Goal: Communication & Community: Answer question/provide support

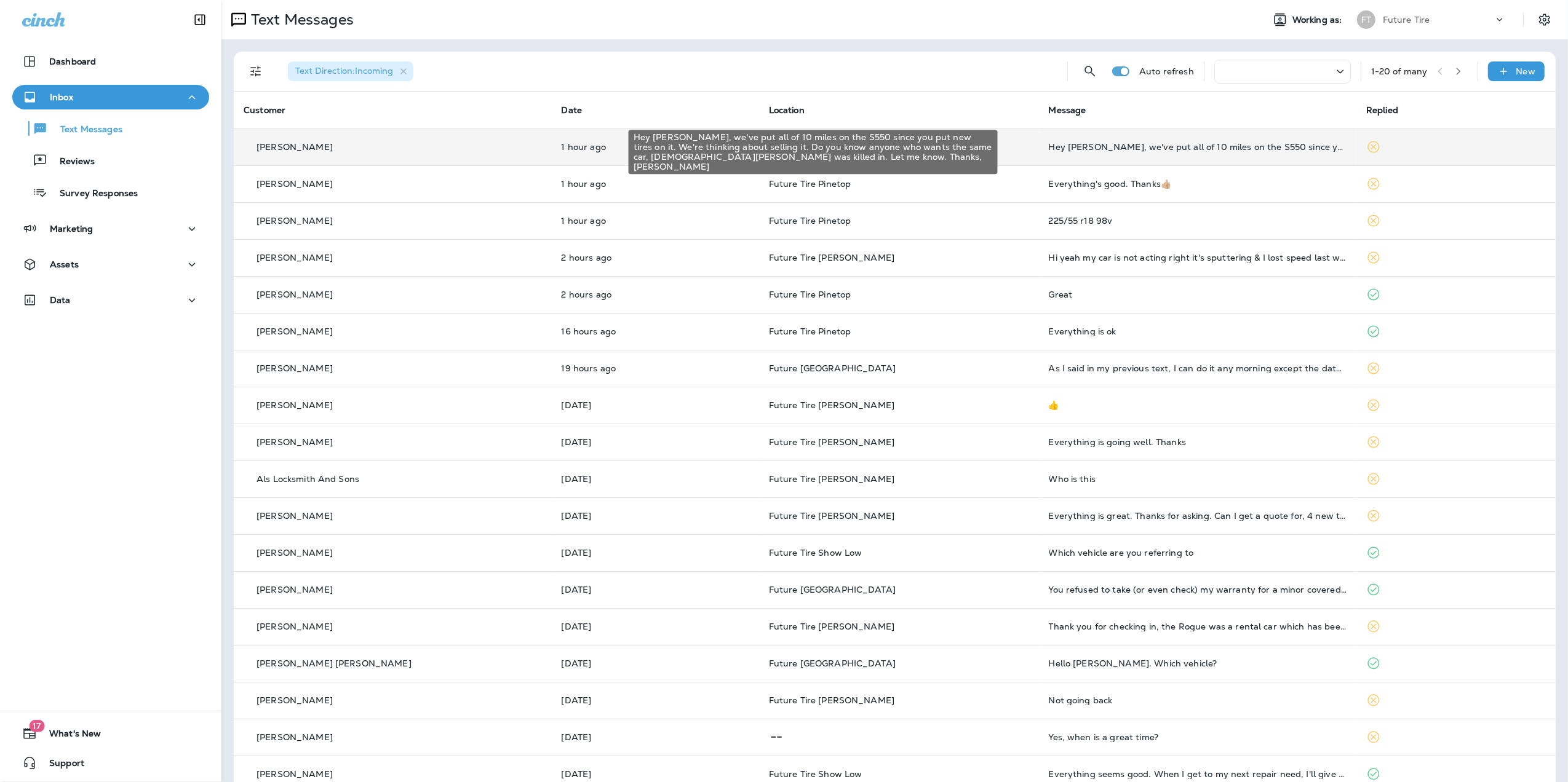
click at [1211, 149] on div "Hey [PERSON_NAME], we've put all of 10 miles on the S550 since you put new tire…" at bounding box center [1198, 147] width 298 height 10
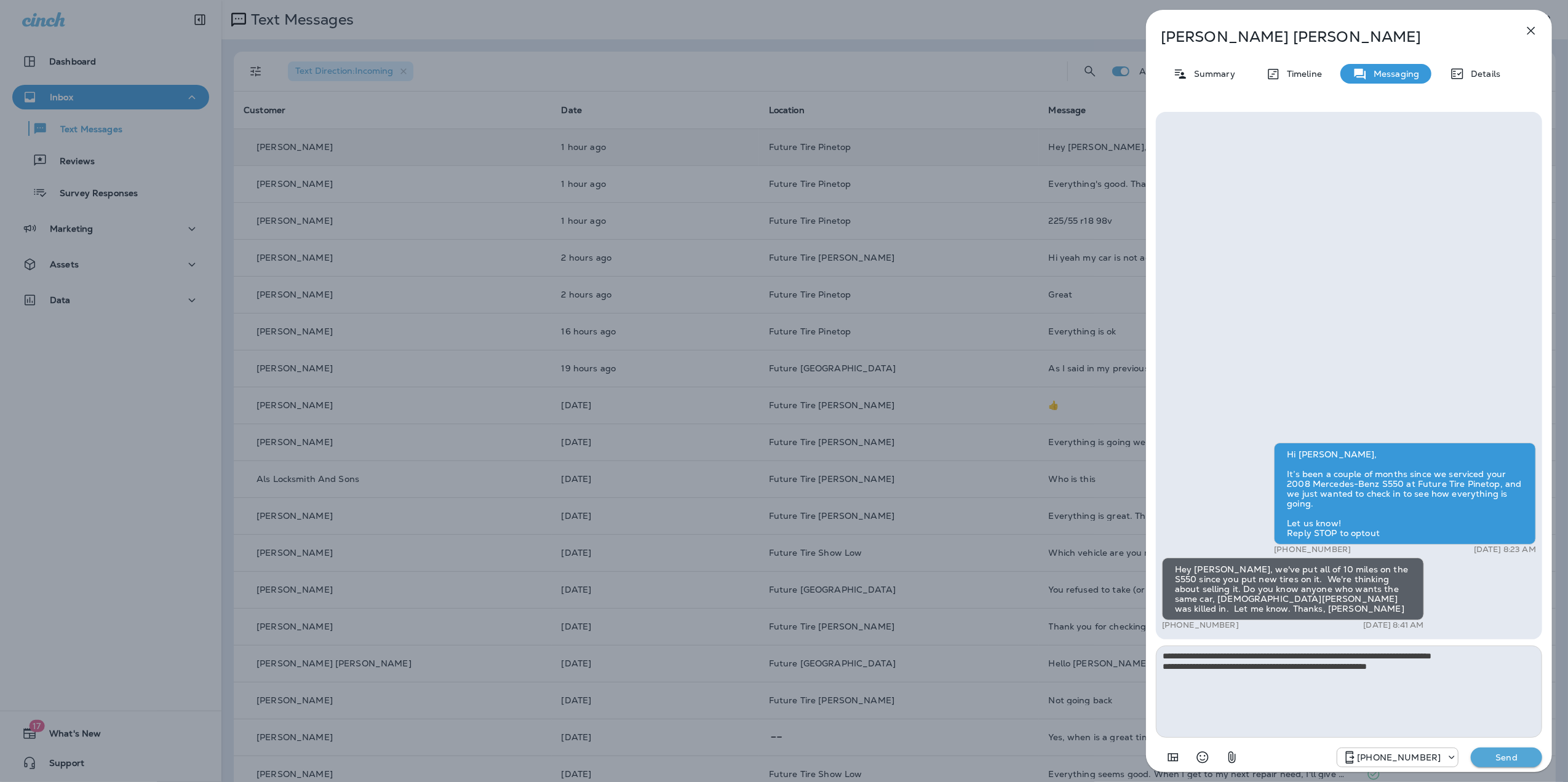
type textarea "**********"
click at [1510, 763] on p "Send" at bounding box center [1507, 758] width 52 height 11
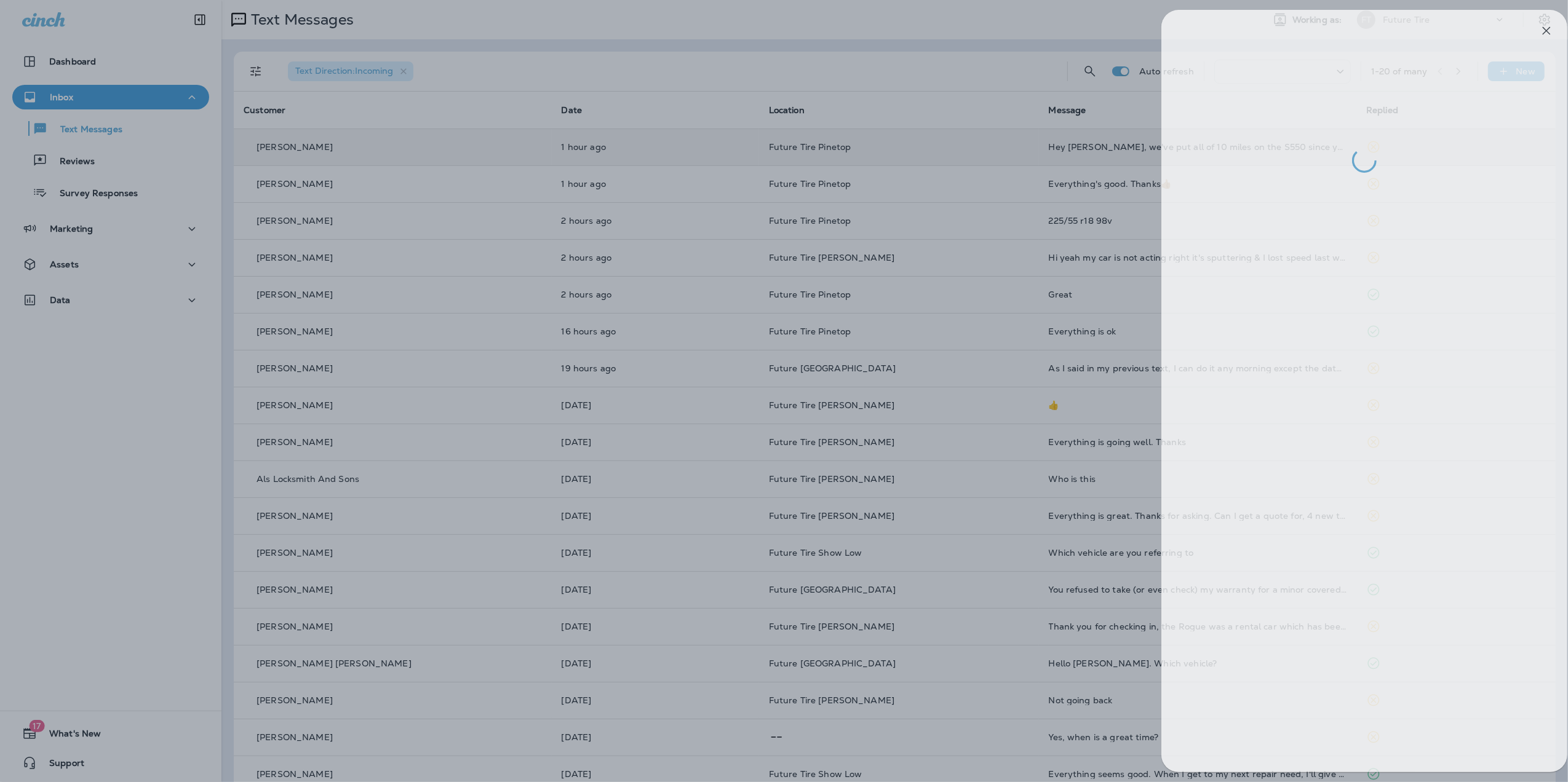
click at [905, 189] on div at bounding box center [799, 391] width 1568 height 782
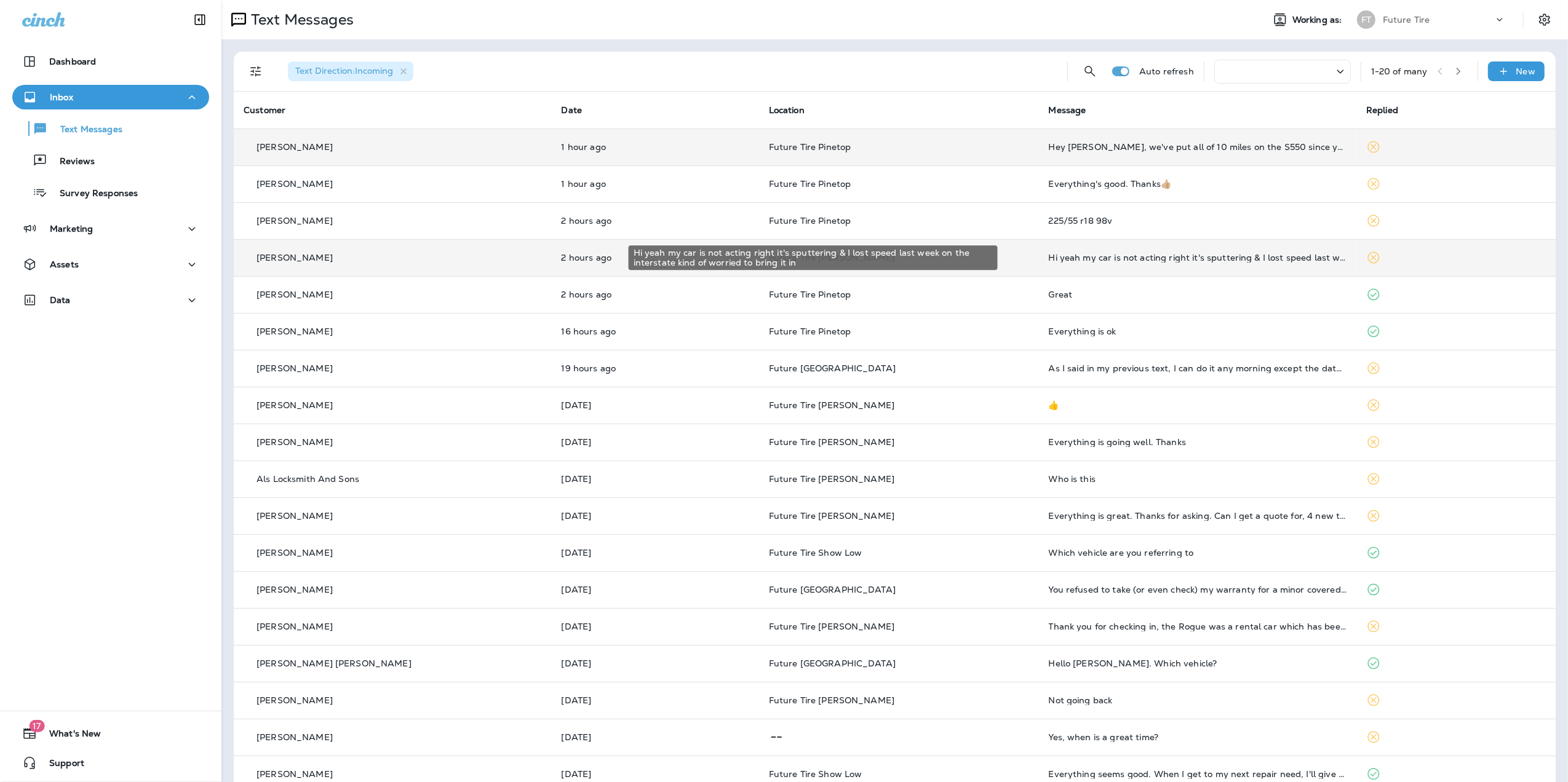
click at [1183, 256] on div "Hi yeah my car is not acting right it's sputtering & I lost speed last week on …" at bounding box center [1198, 258] width 298 height 10
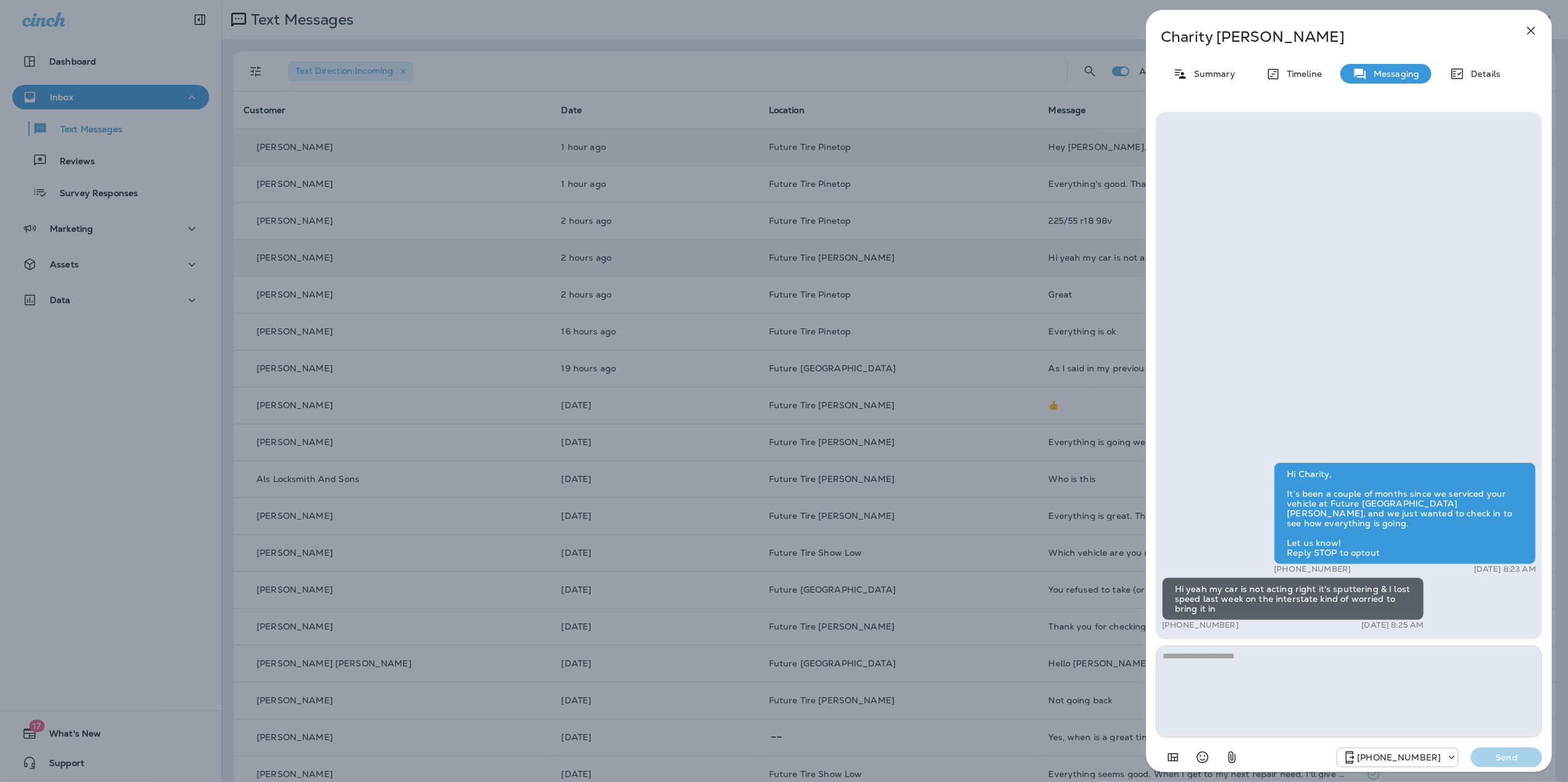
click at [1112, 23] on div "[PERSON_NAME] Summary Timeline Messaging Details Hi Charity, It’s been a couple…" at bounding box center [784, 391] width 1568 height 782
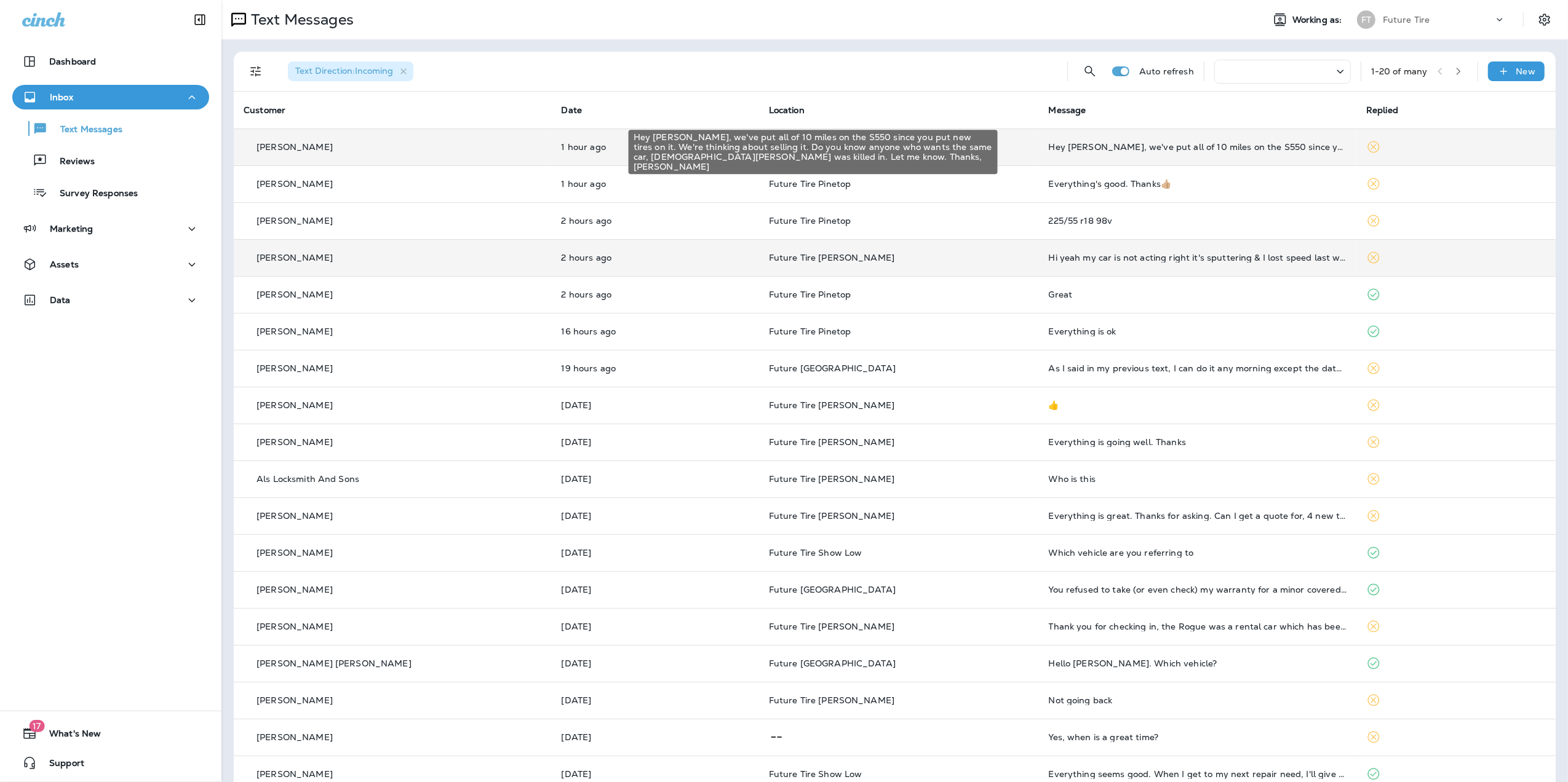
click at [1187, 150] on div "Hey [PERSON_NAME], we've put all of 10 miles on the S550 since you put new tire…" at bounding box center [1198, 147] width 298 height 10
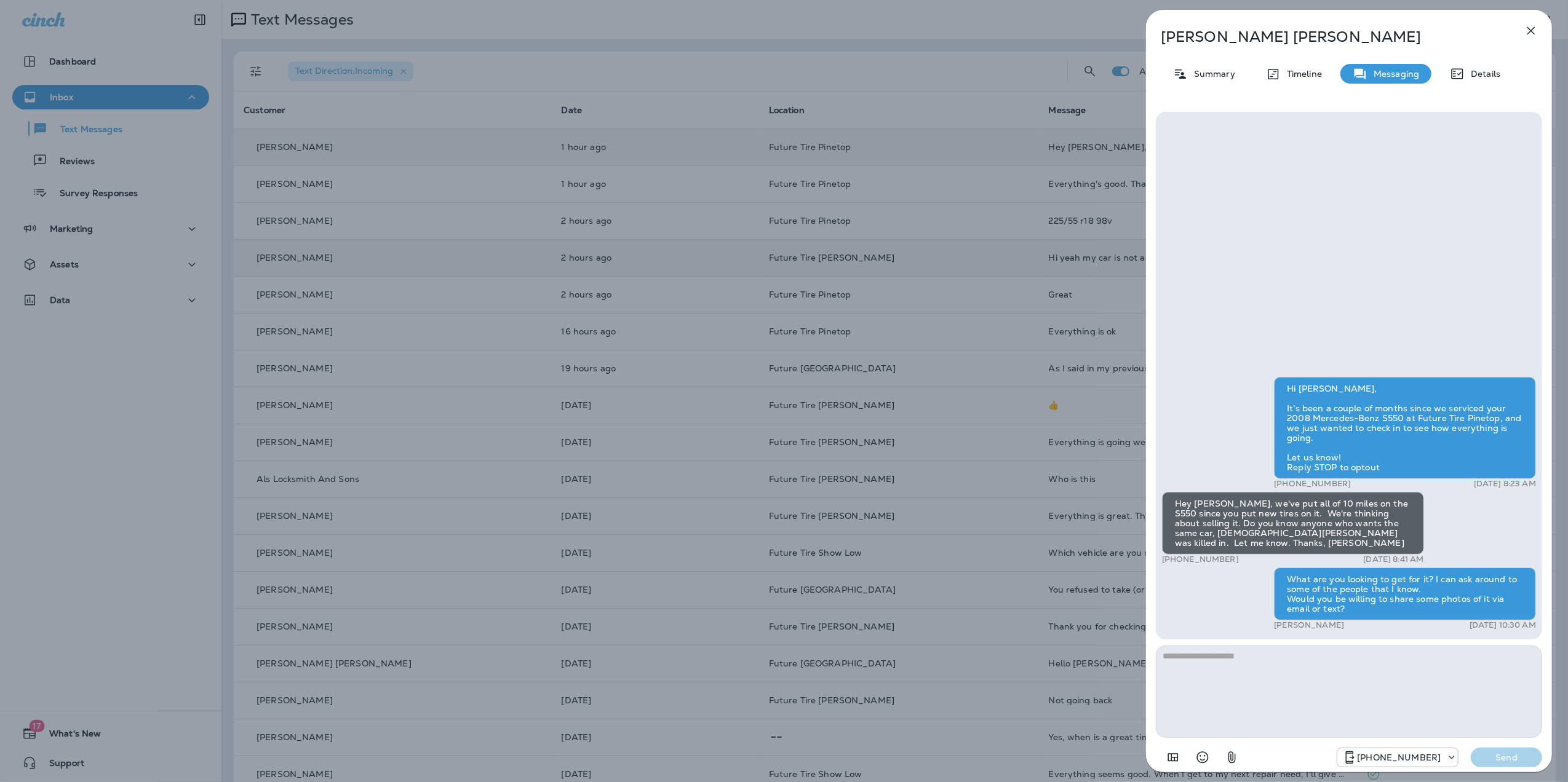
click at [1030, 22] on div "[PERSON_NAME] Summary Timeline Messaging Details Hi [PERSON_NAME], It’s been a …" at bounding box center [784, 391] width 1568 height 782
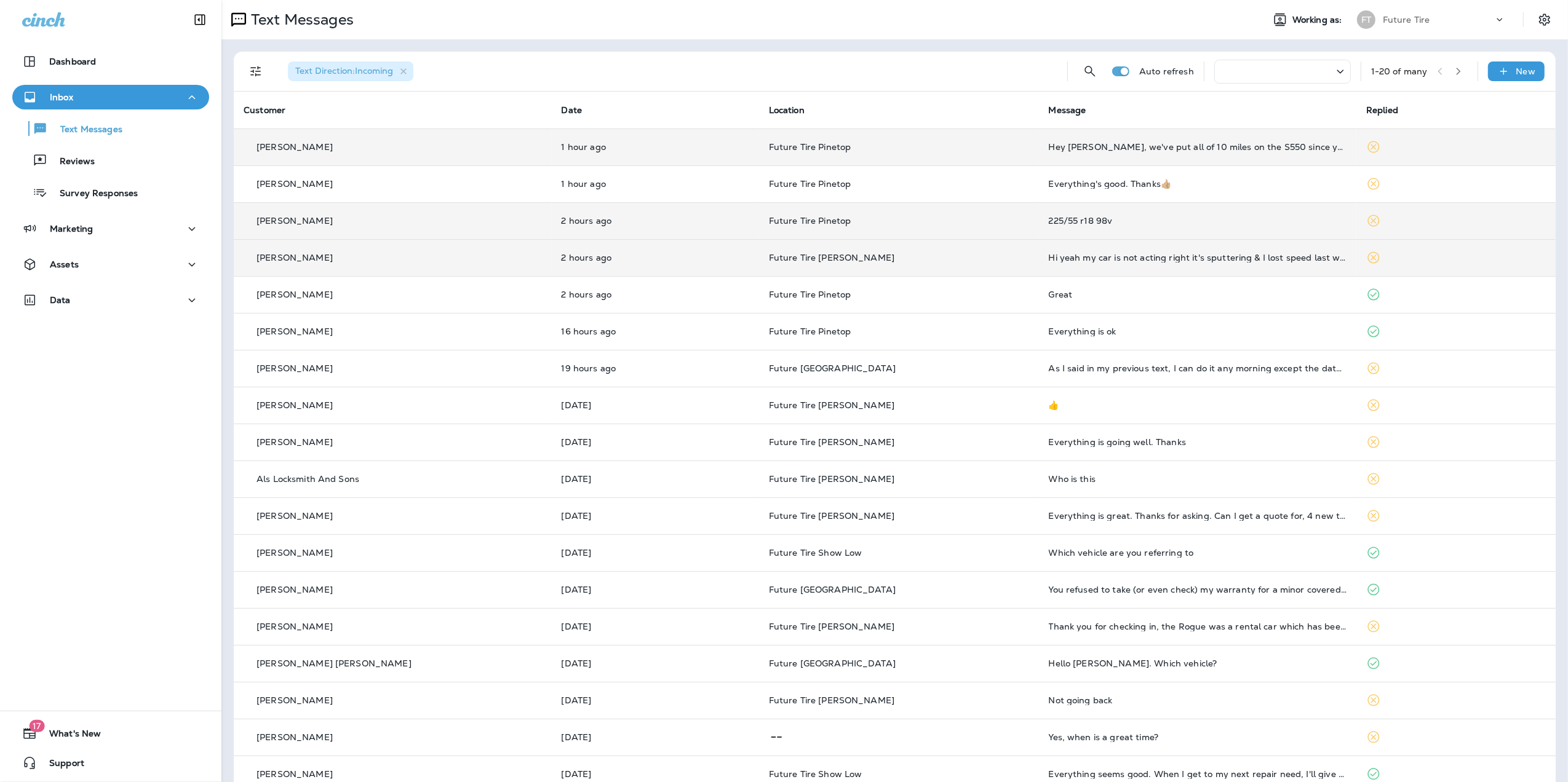
click at [1217, 217] on div "225/55 r18 98v" at bounding box center [1198, 221] width 298 height 10
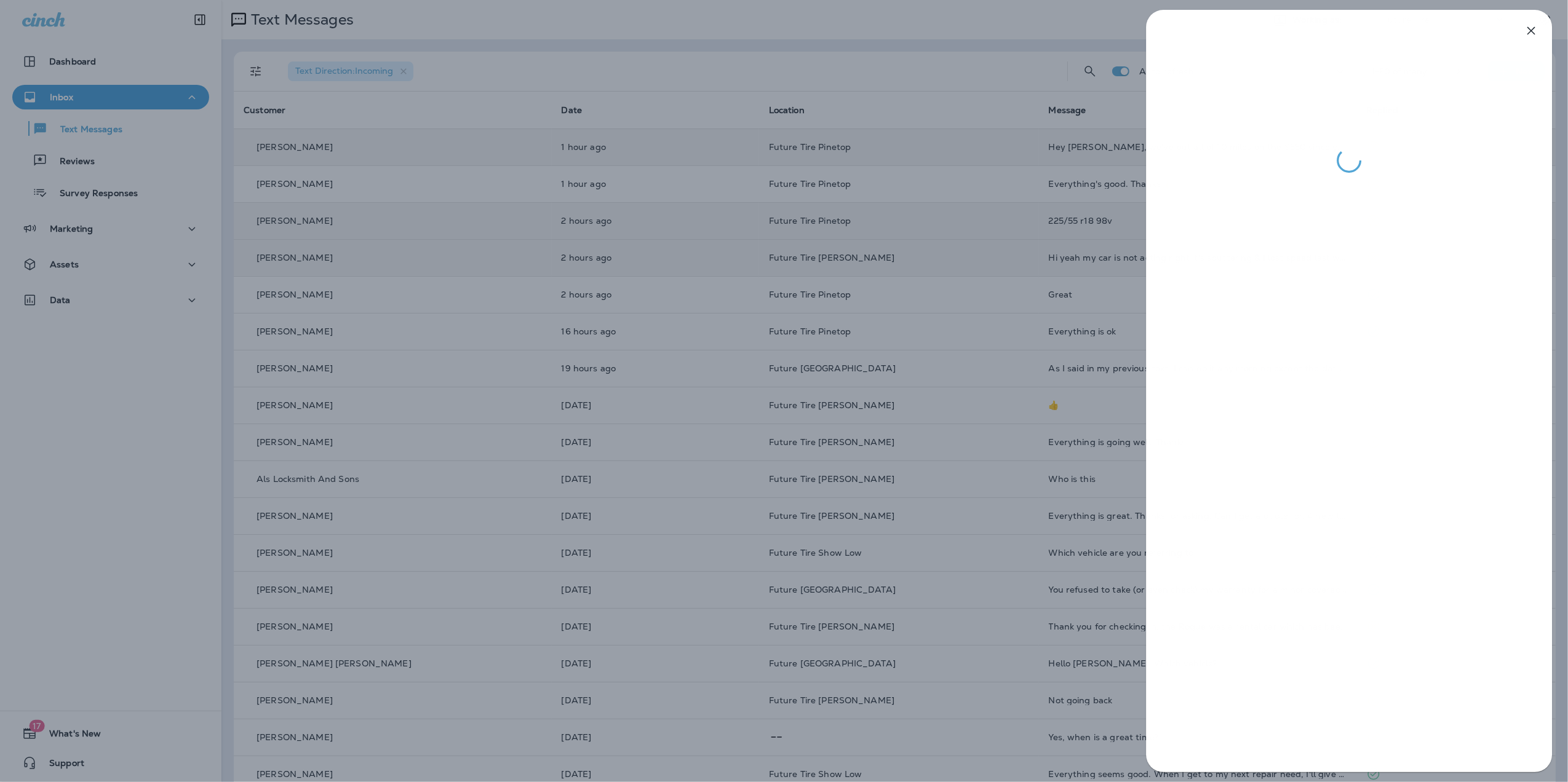
click at [1042, 15] on div at bounding box center [784, 391] width 1568 height 782
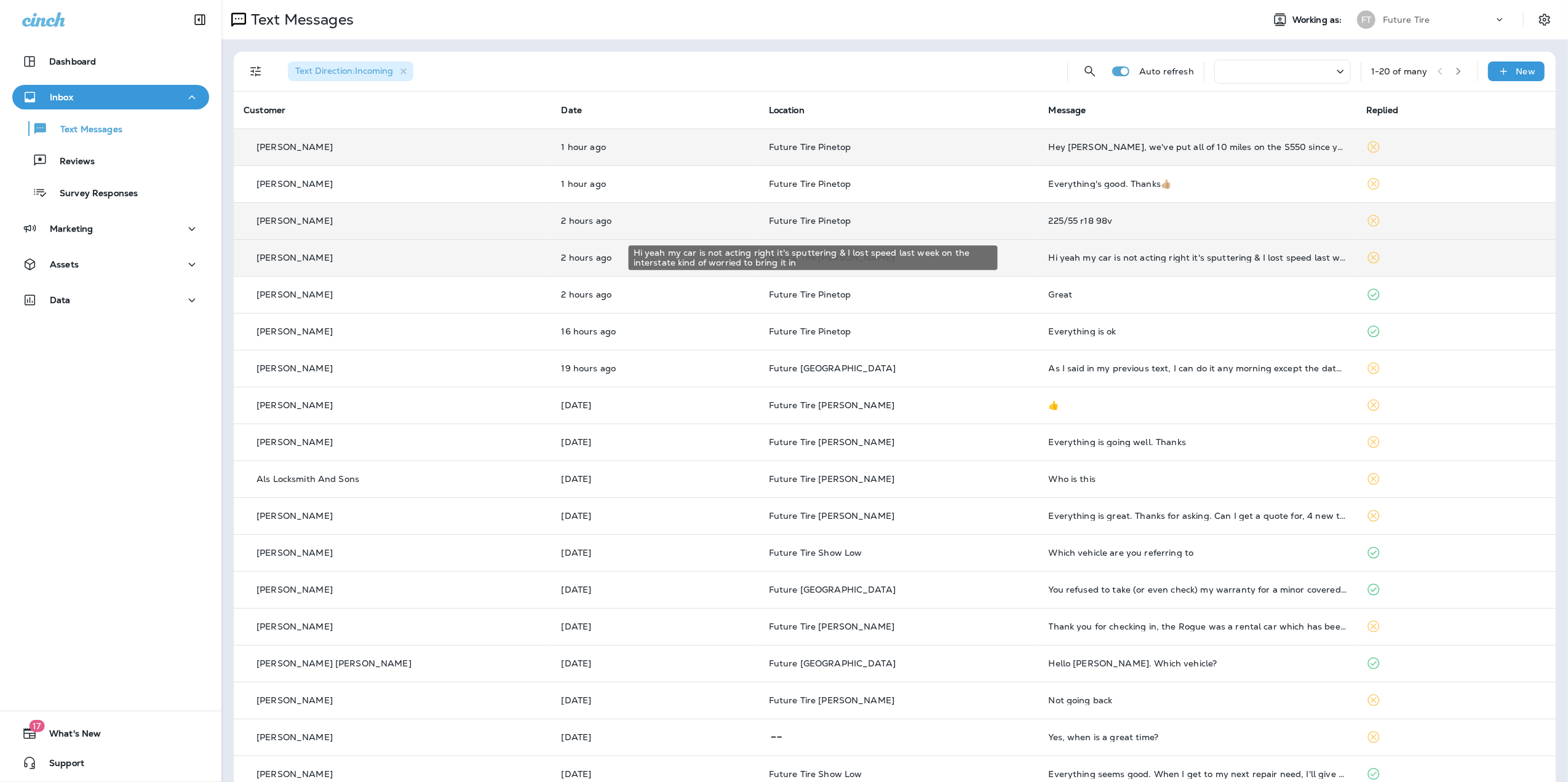
click at [1150, 256] on div "Hi yeah my car is not acting right it's sputtering & I lost speed last week on …" at bounding box center [1198, 258] width 298 height 10
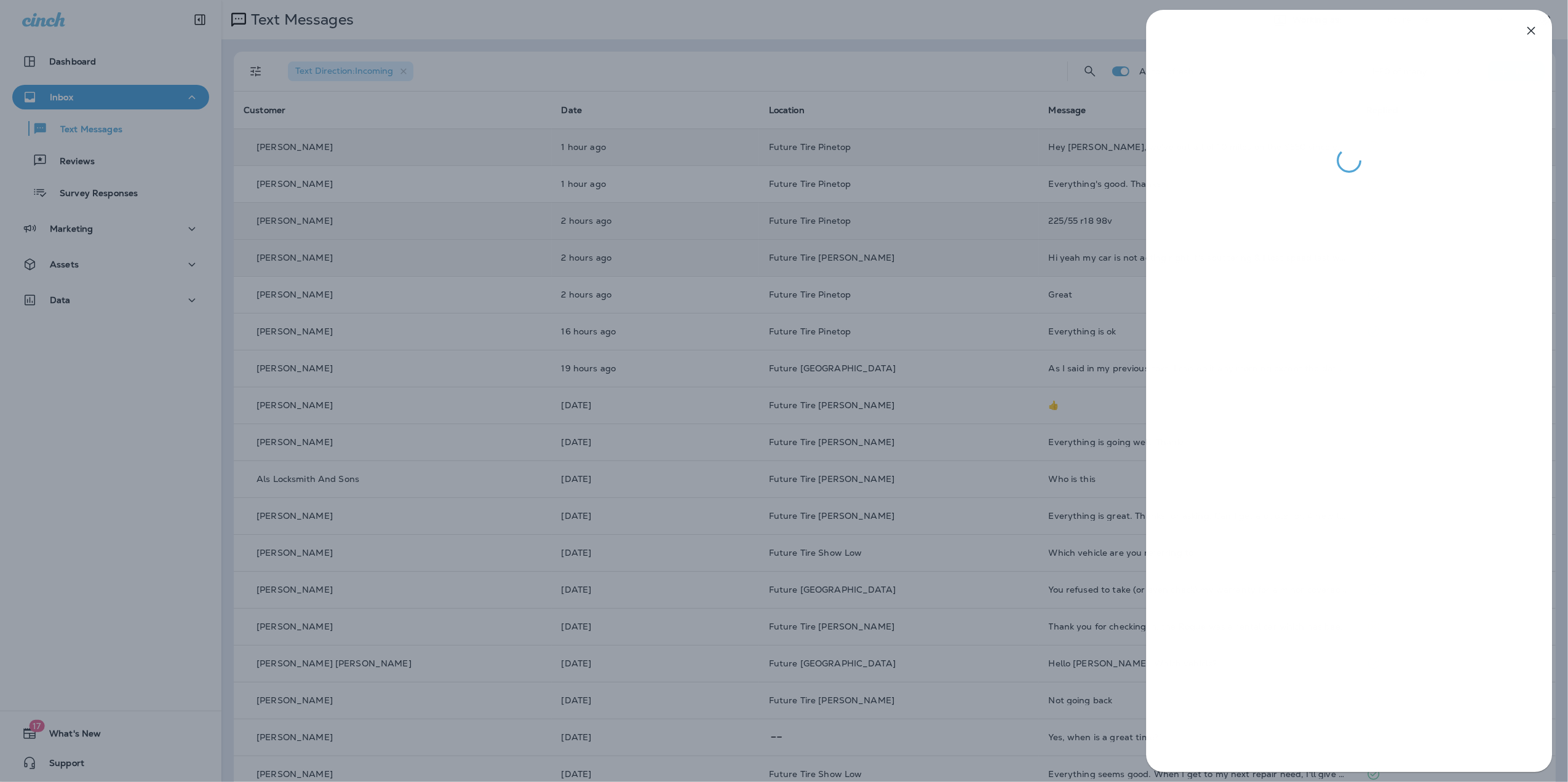
click at [1088, 23] on div at bounding box center [784, 391] width 1568 height 782
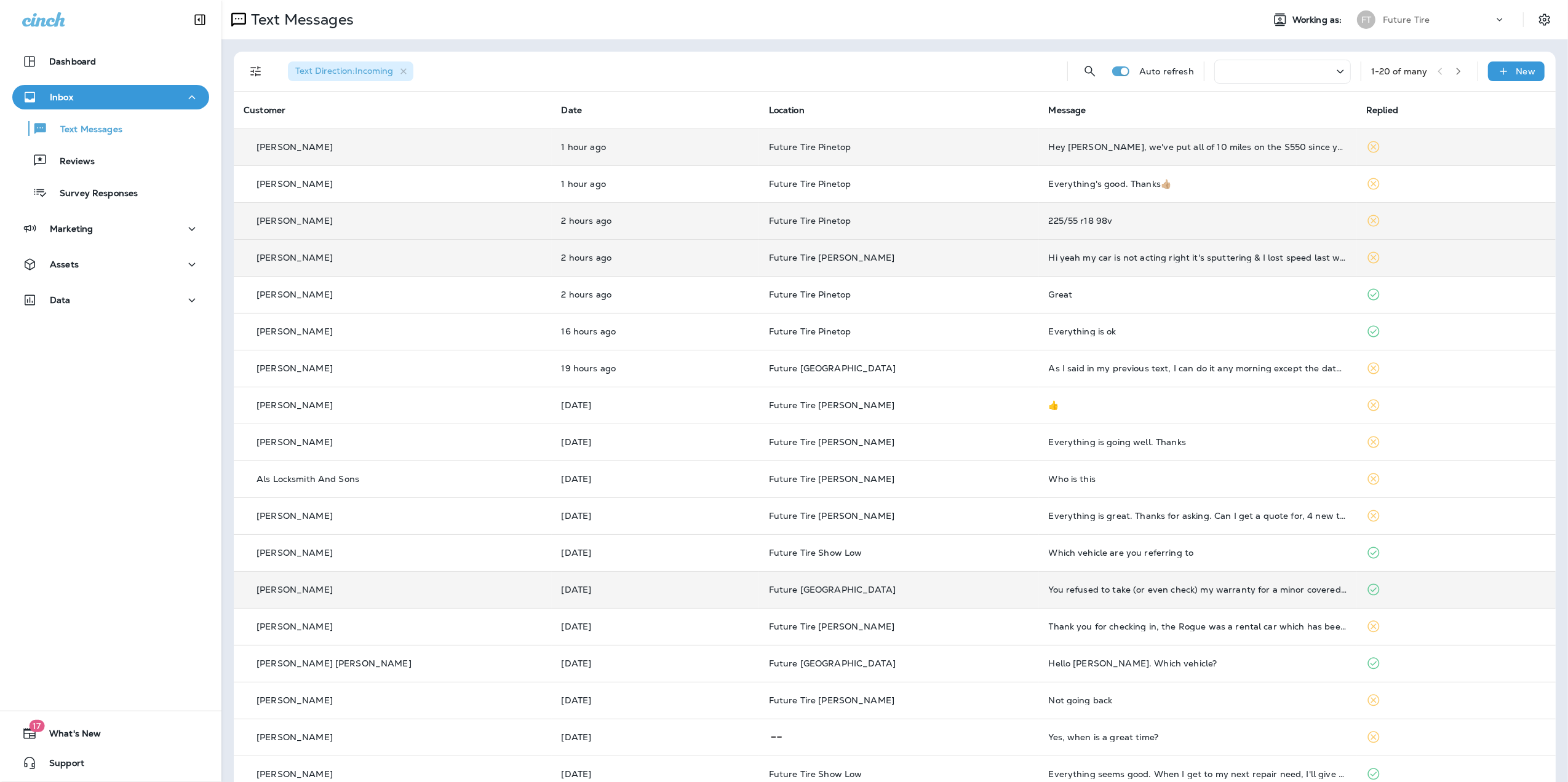
click at [1052, 596] on td "You refused to take (or even check) my warranty for a minor covered electrical …" at bounding box center [1199, 589] width 318 height 37
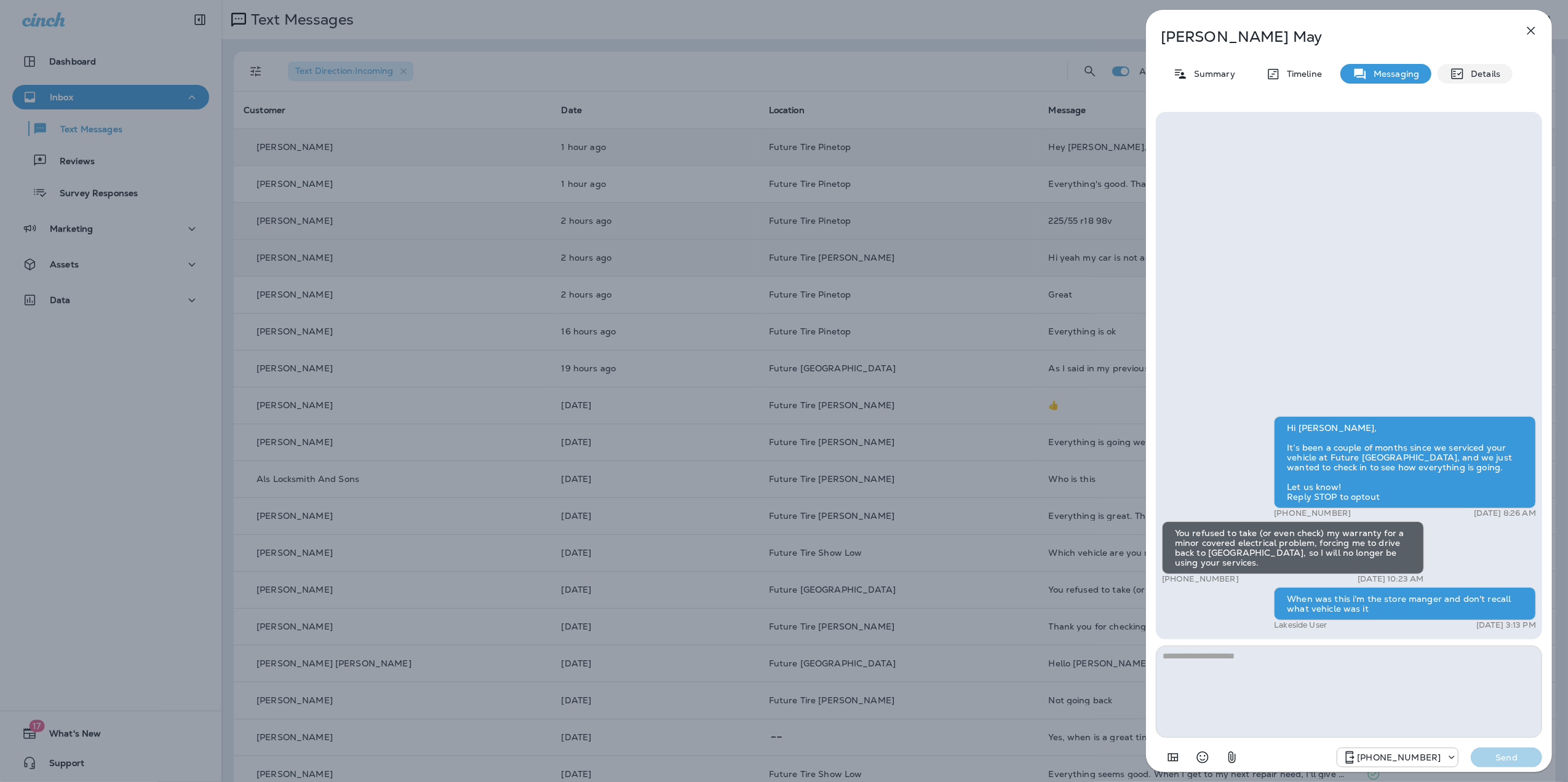
click at [1492, 73] on p "Details" at bounding box center [1483, 74] width 36 height 10
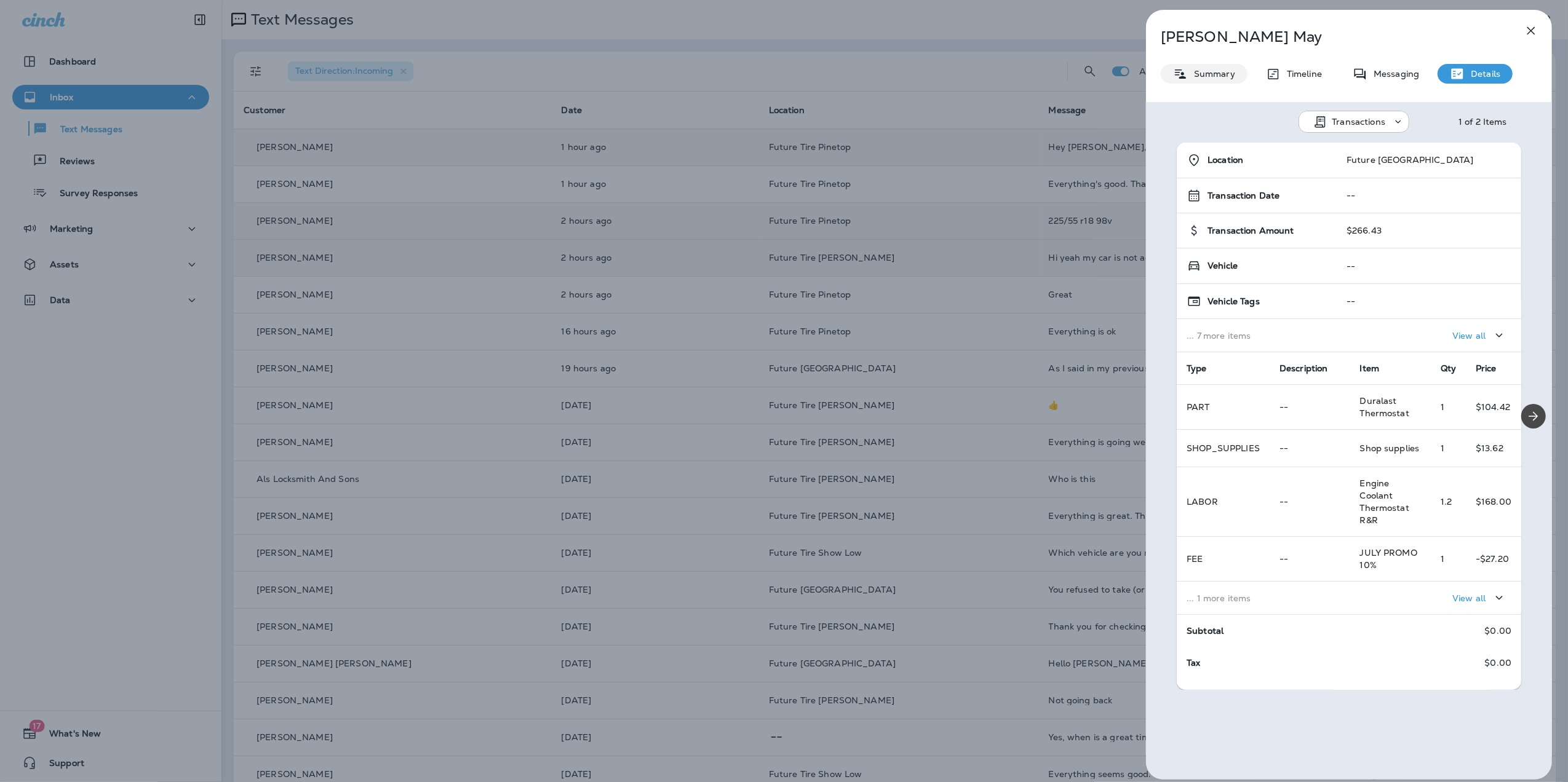
click at [1192, 78] on div "Summary" at bounding box center [1204, 73] width 86 height 19
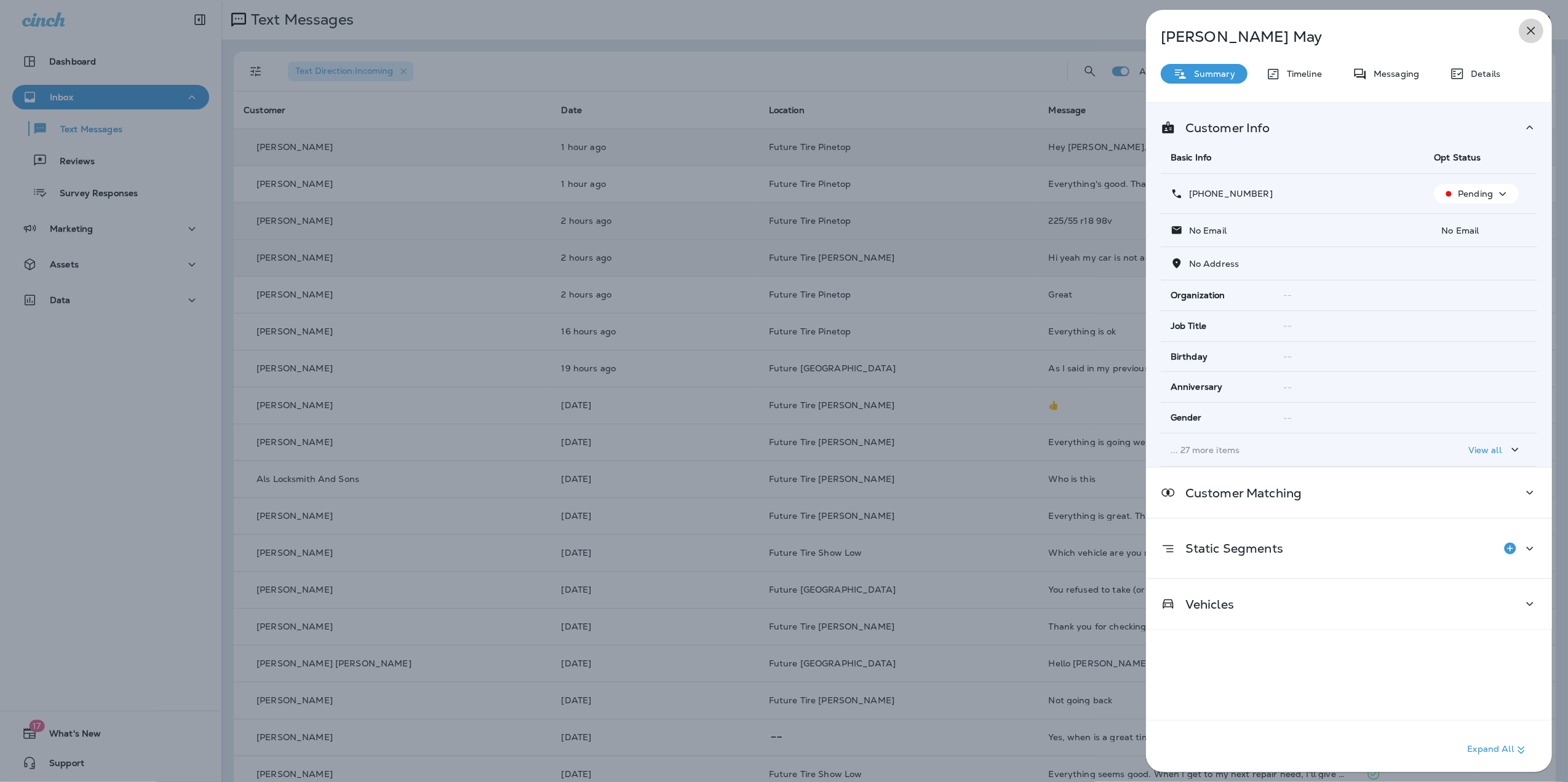
click at [1531, 30] on icon "button" at bounding box center [1531, 31] width 8 height 8
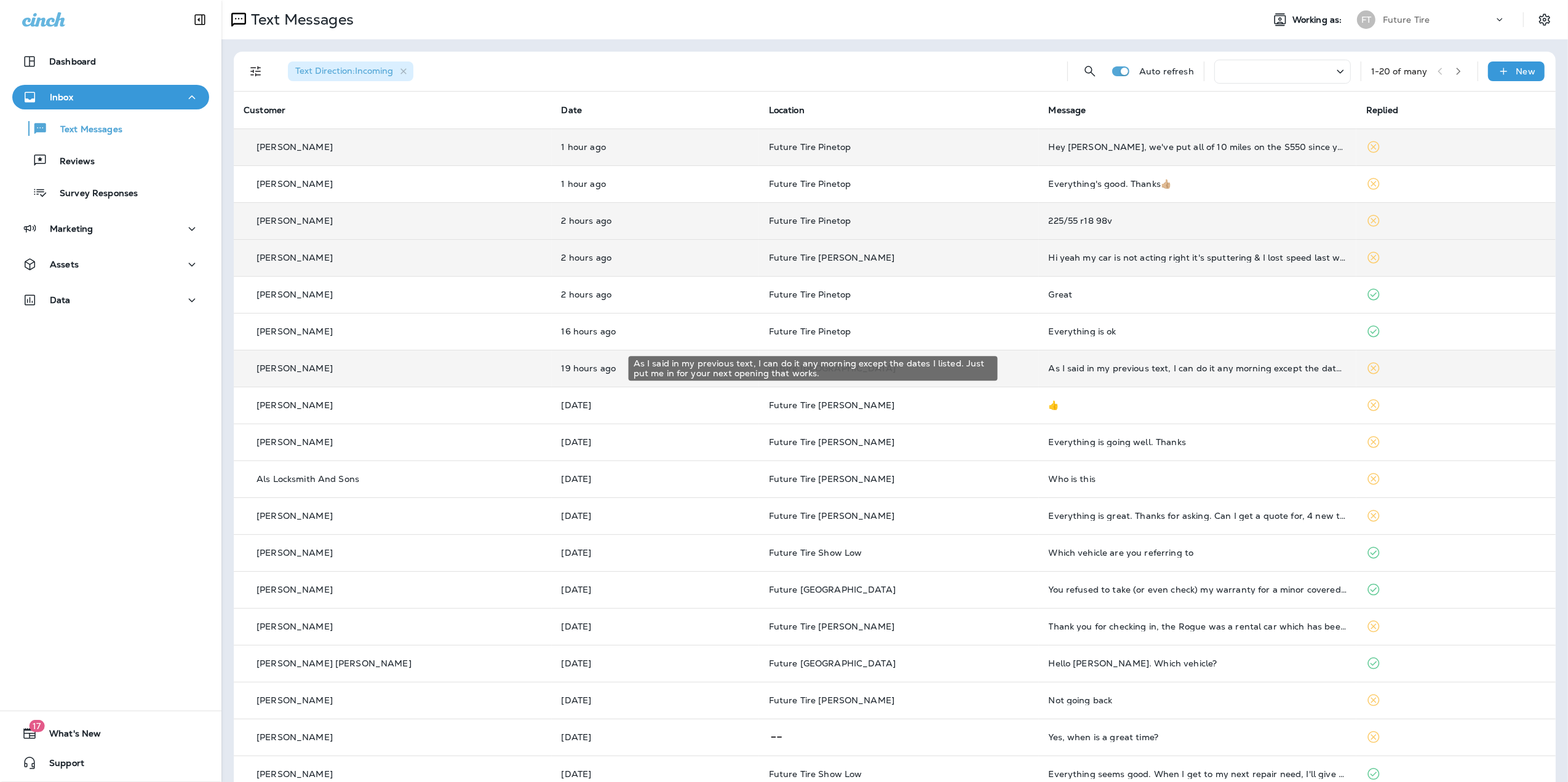
click at [1175, 372] on div "As I said in my previous text, I can do it any morning except the dates I liste…" at bounding box center [1198, 369] width 298 height 10
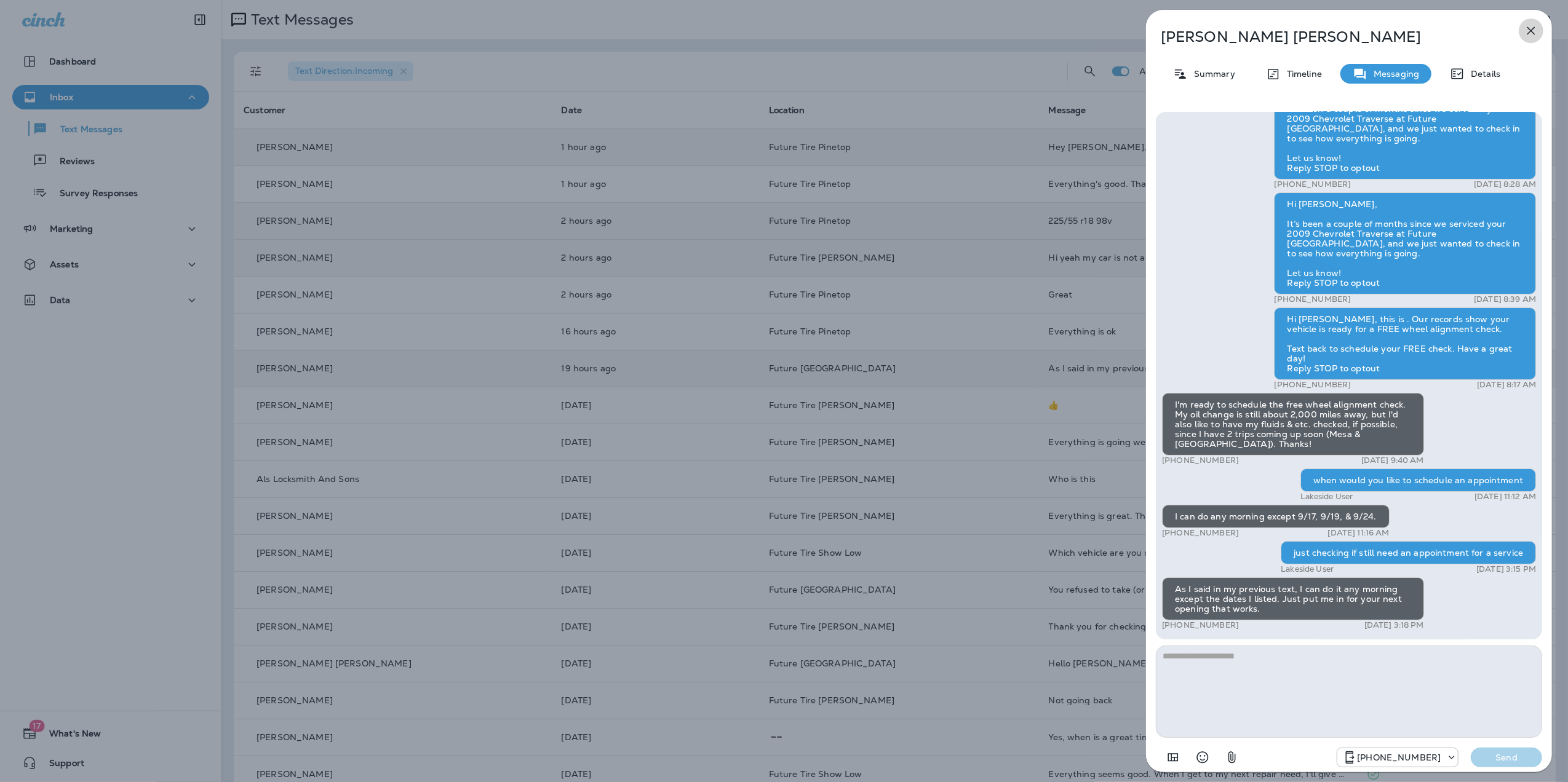
click at [1534, 32] on icon "button" at bounding box center [1531, 30] width 14 height 14
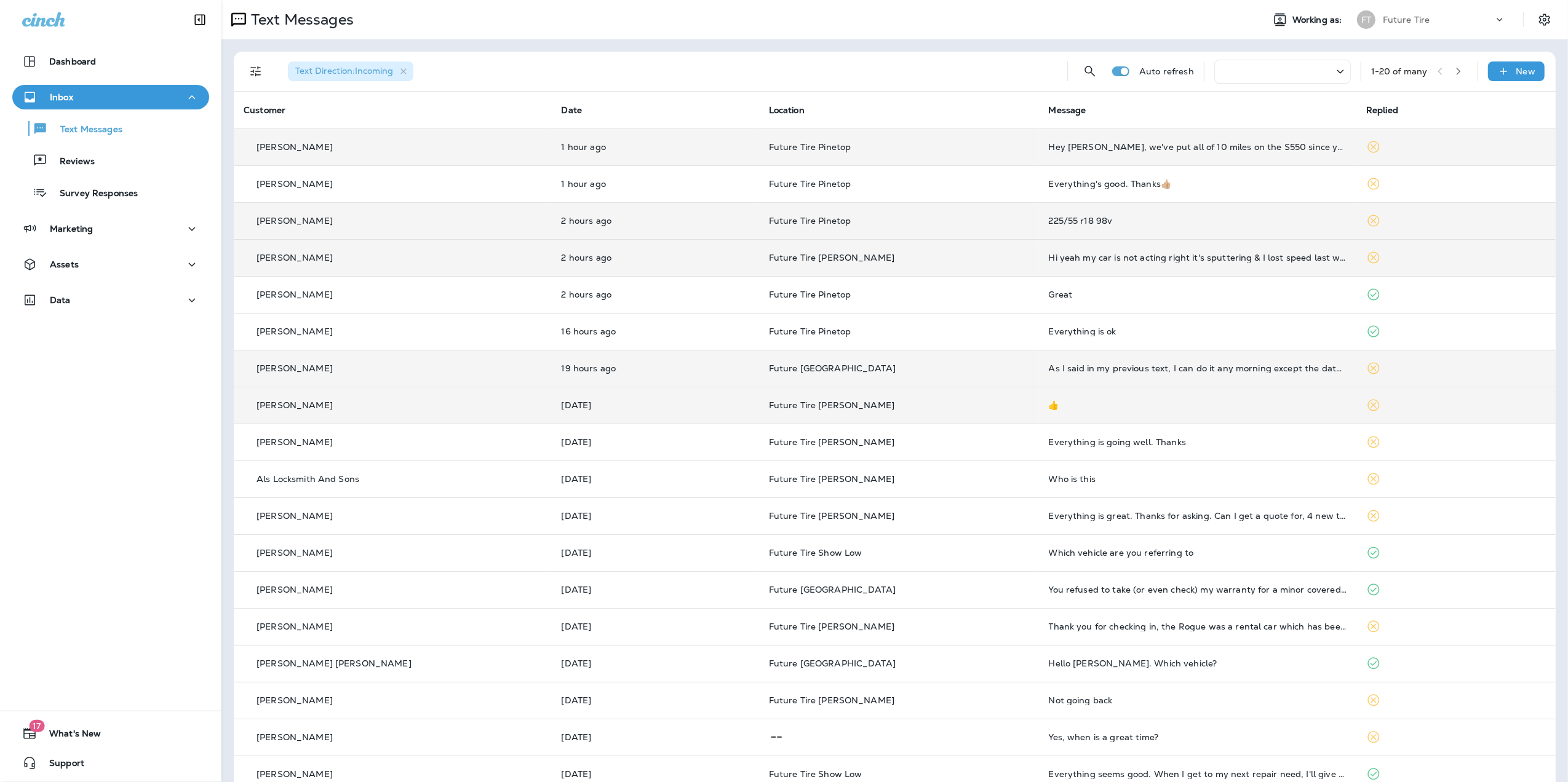
click at [1152, 397] on td "👍" at bounding box center [1199, 405] width 318 height 37
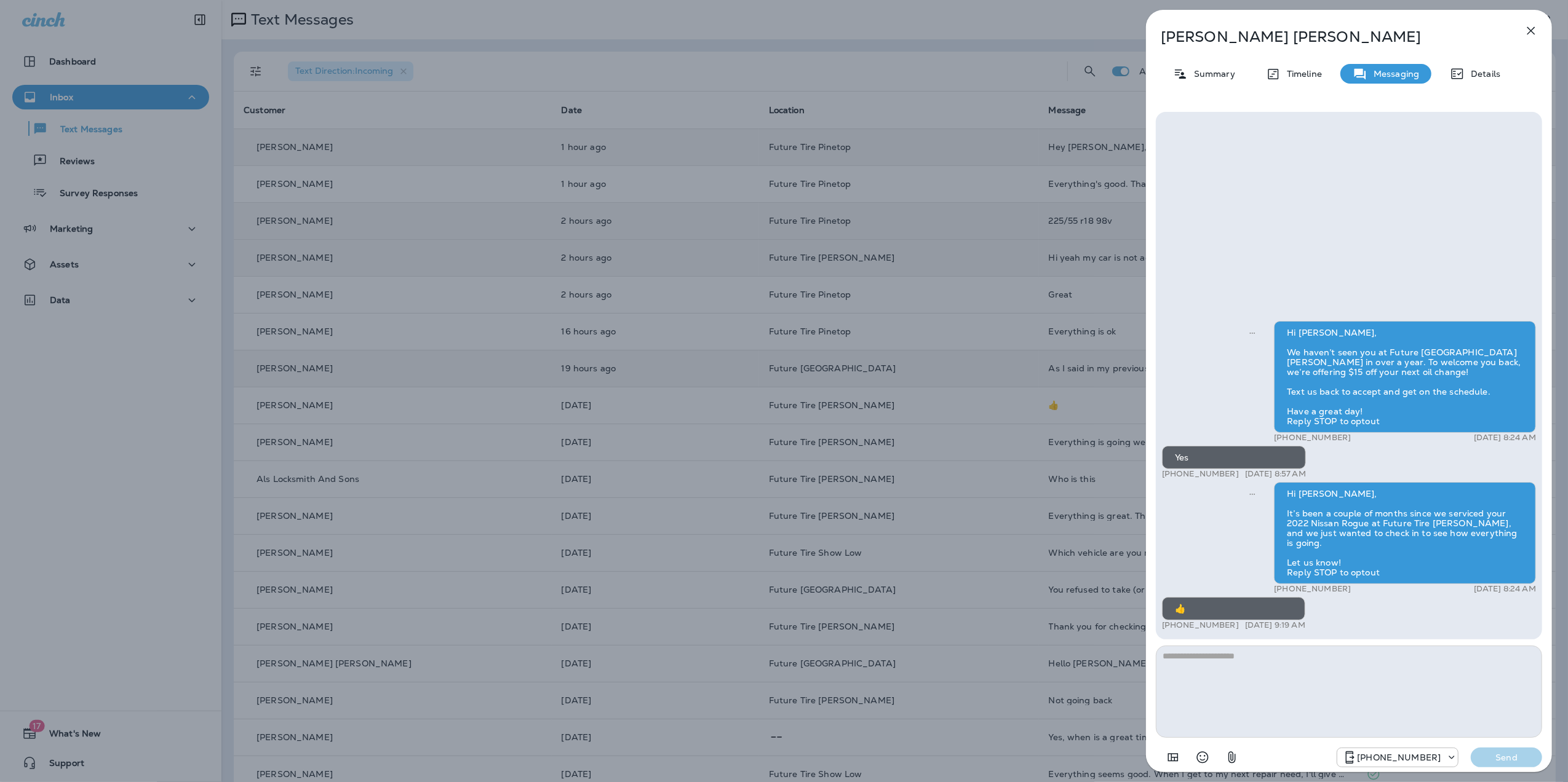
click at [1534, 30] on icon "button" at bounding box center [1531, 30] width 14 height 14
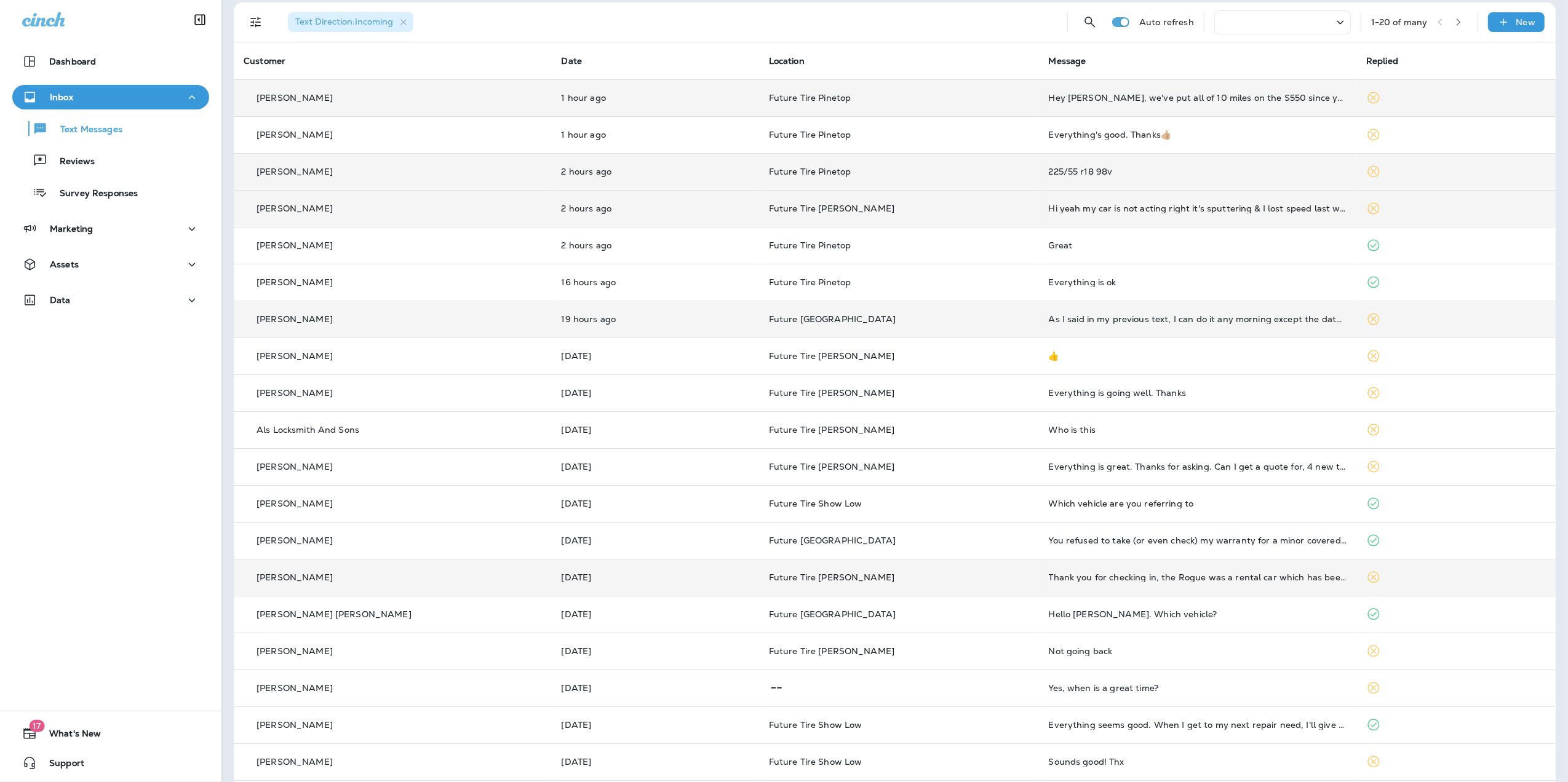
scroll to position [97, 0]
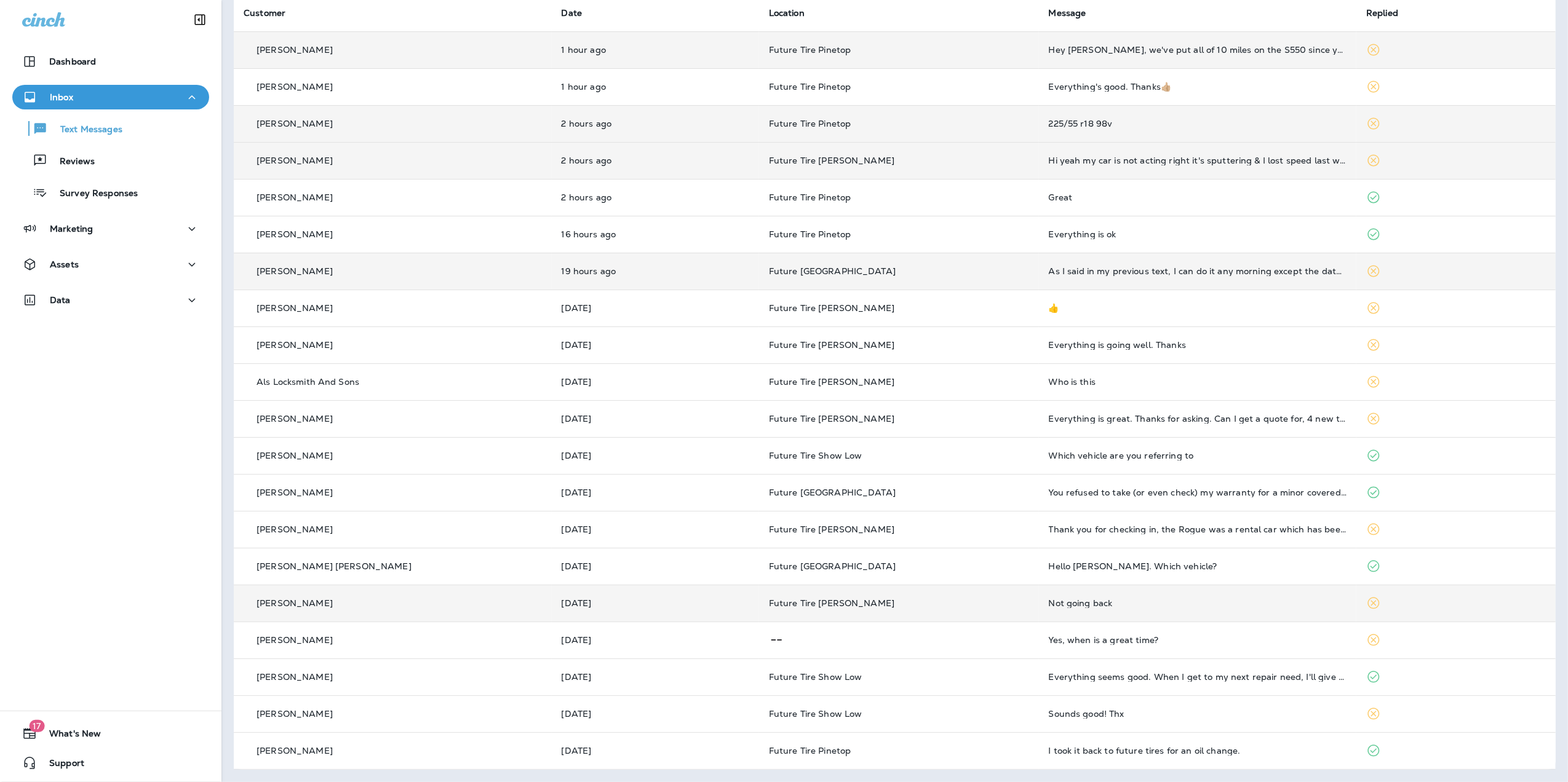
click at [1049, 603] on div "Not going back" at bounding box center [1198, 603] width 298 height 10
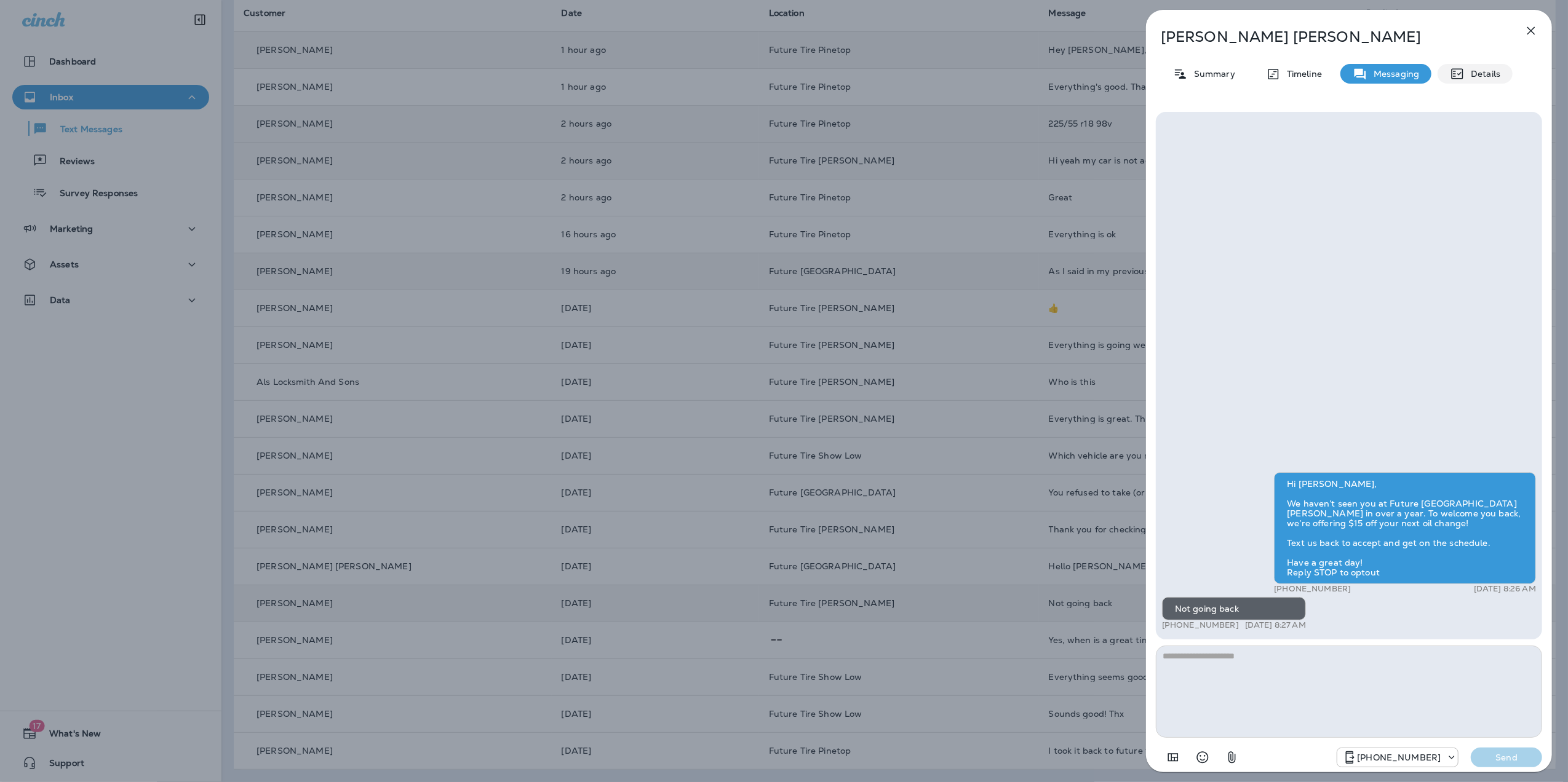
click at [1489, 69] on p "Details" at bounding box center [1483, 74] width 36 height 10
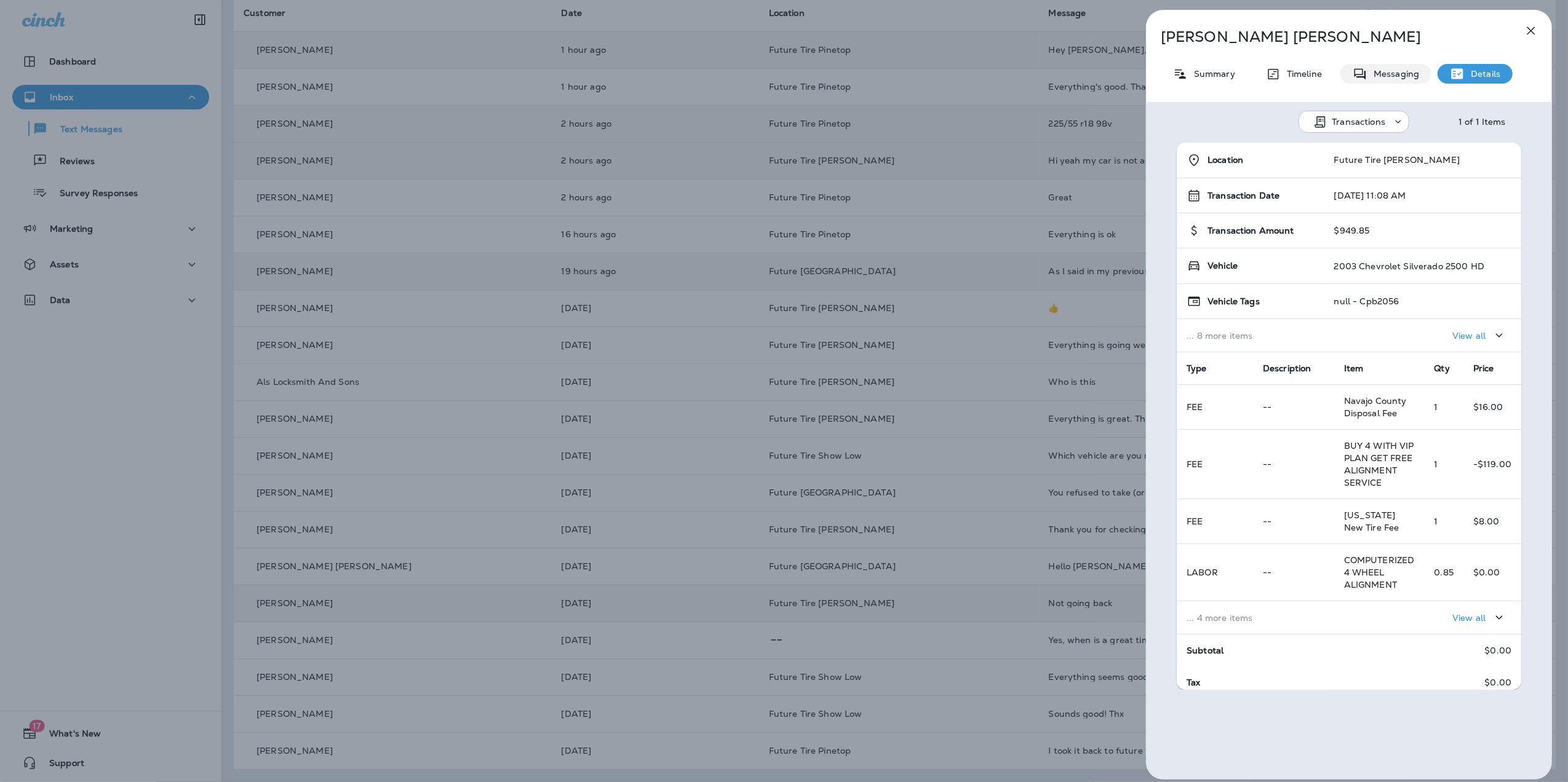
click at [1396, 72] on p "Messaging" at bounding box center [1394, 74] width 52 height 10
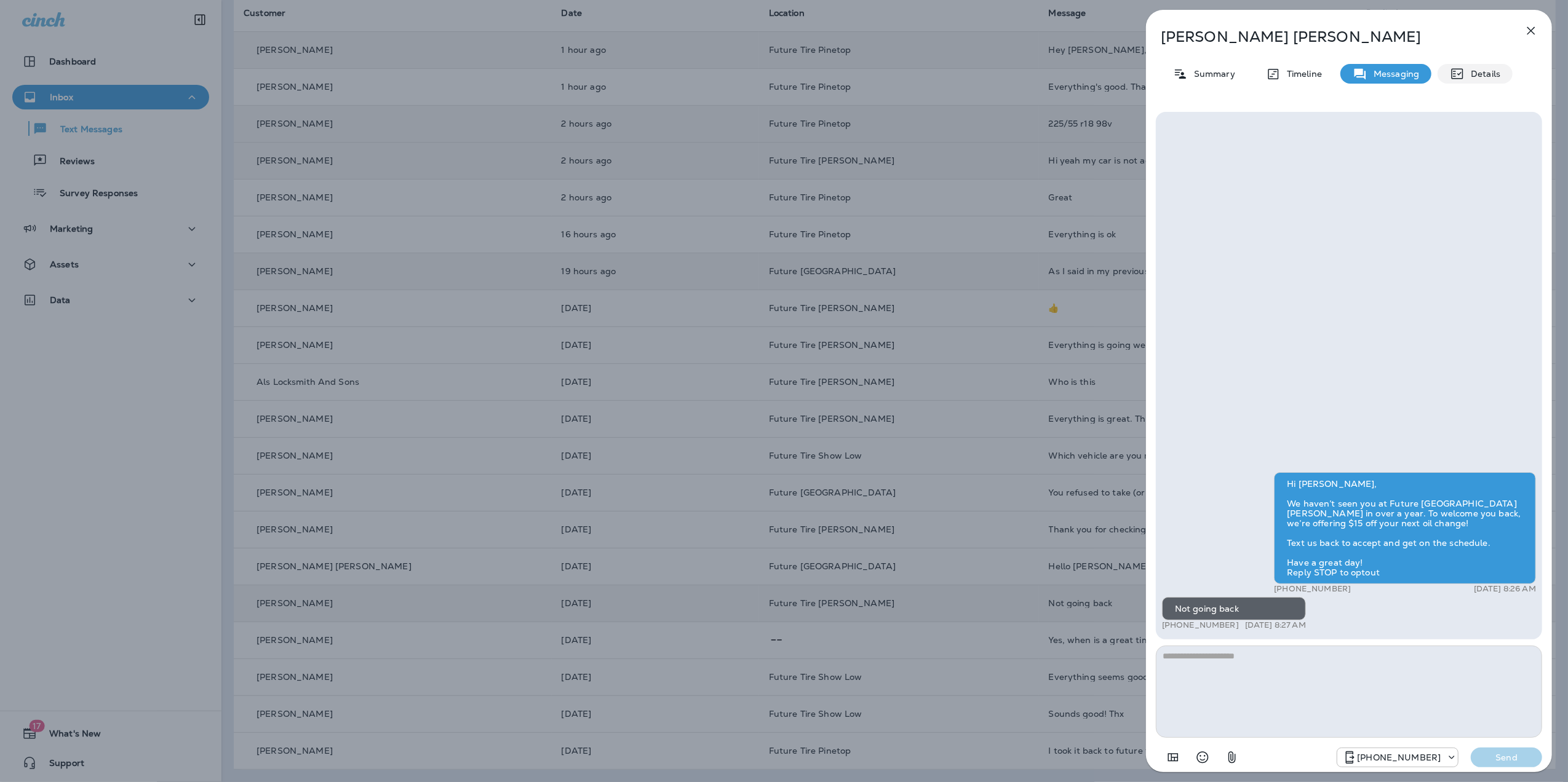
click at [1467, 70] on p "Details" at bounding box center [1483, 74] width 36 height 10
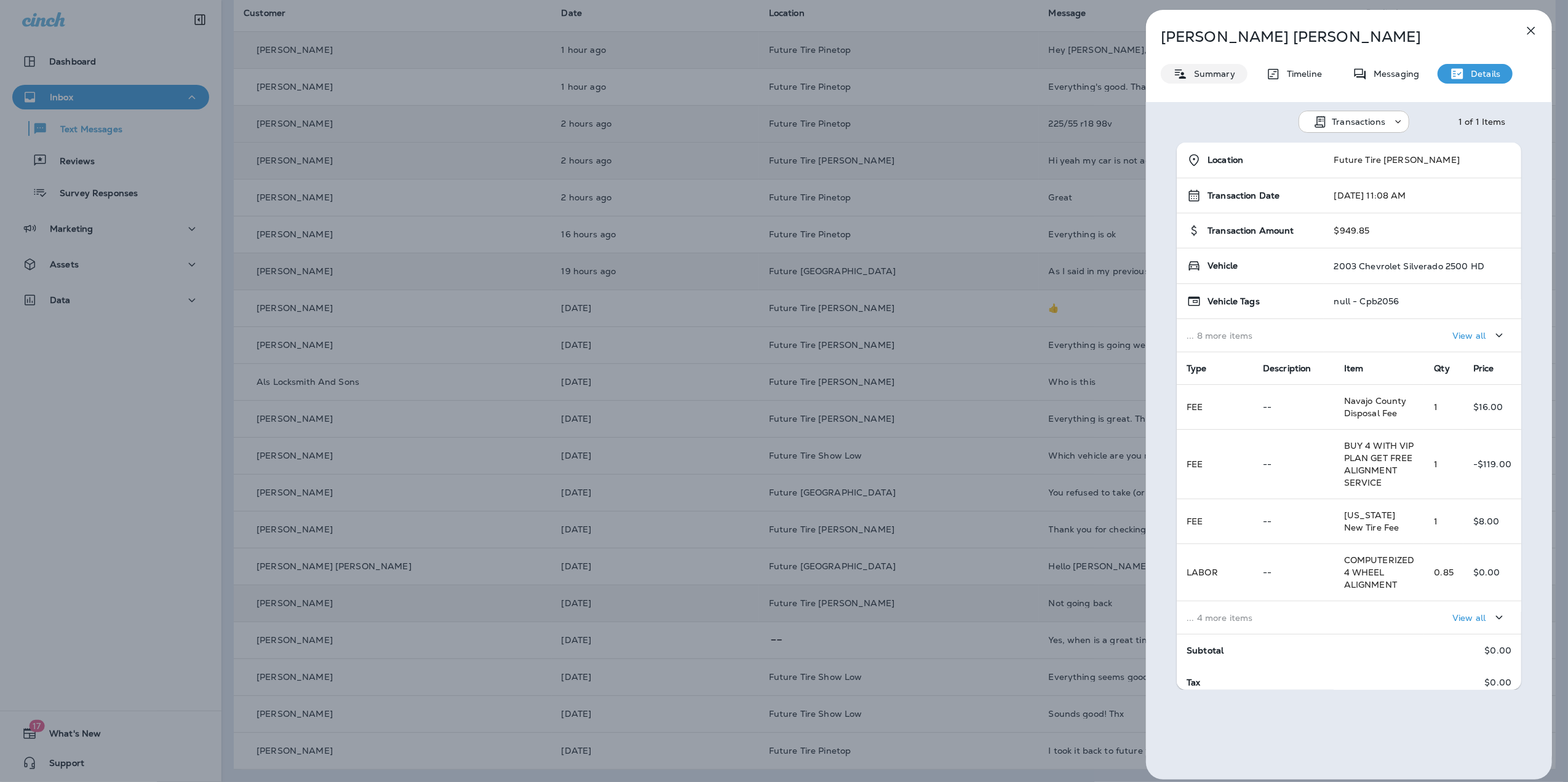
click at [1207, 71] on p "Summary" at bounding box center [1211, 74] width 48 height 10
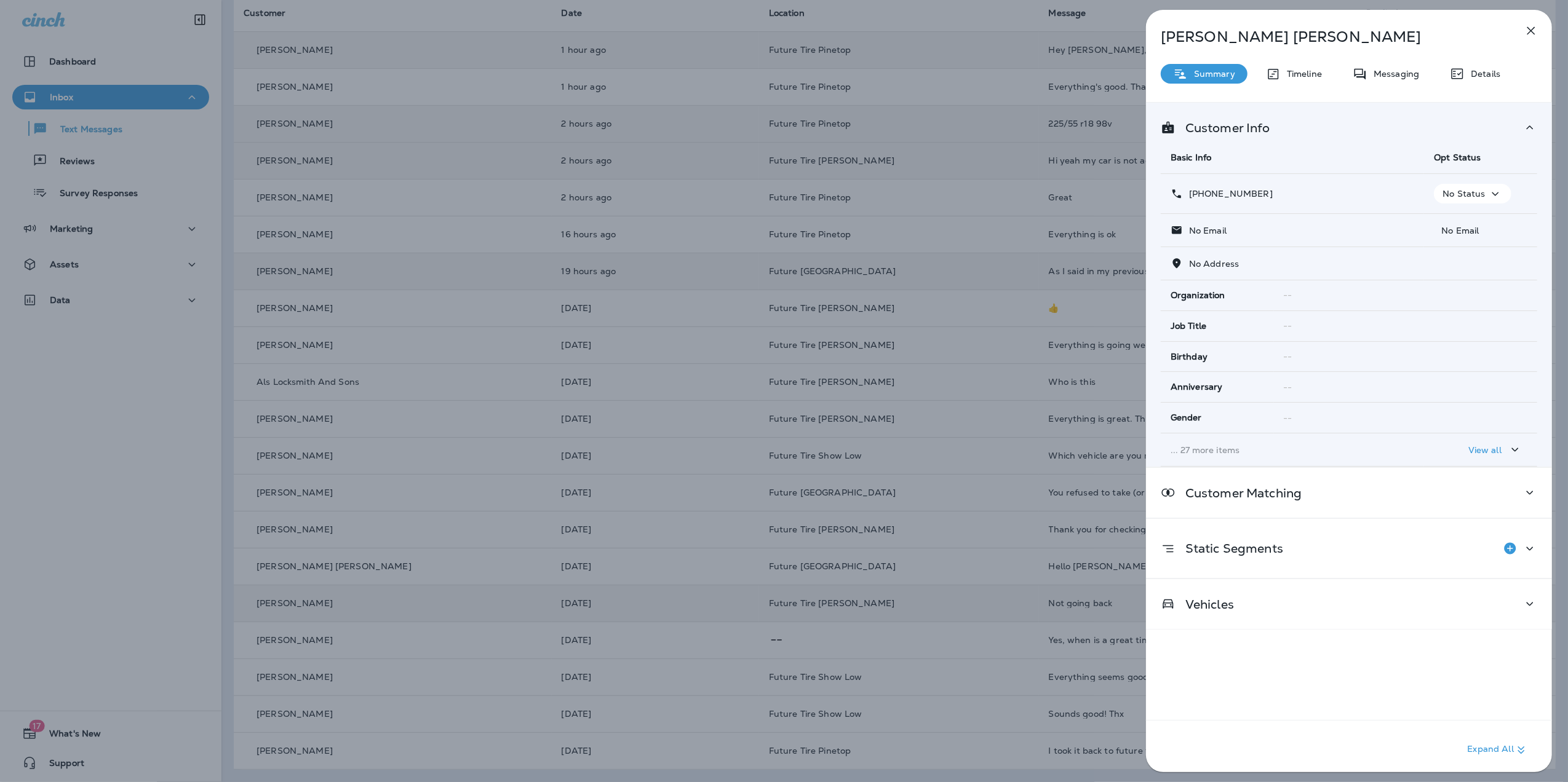
click at [1494, 195] on icon "button" at bounding box center [1495, 194] width 14 height 15
click at [1468, 220] on p "Opt out" at bounding box center [1464, 224] width 33 height 10
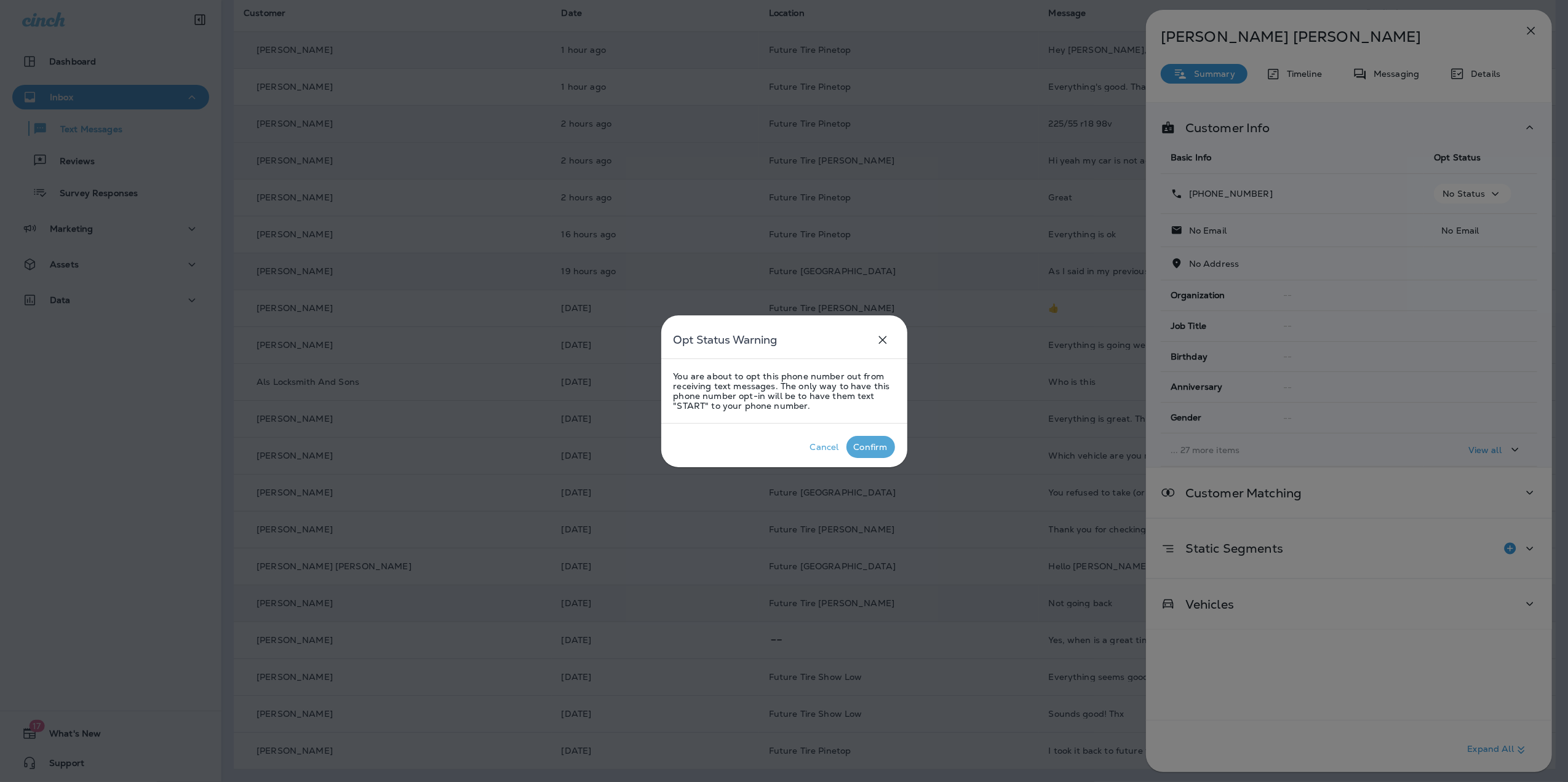
click at [862, 445] on div "Confirm" at bounding box center [871, 447] width 34 height 10
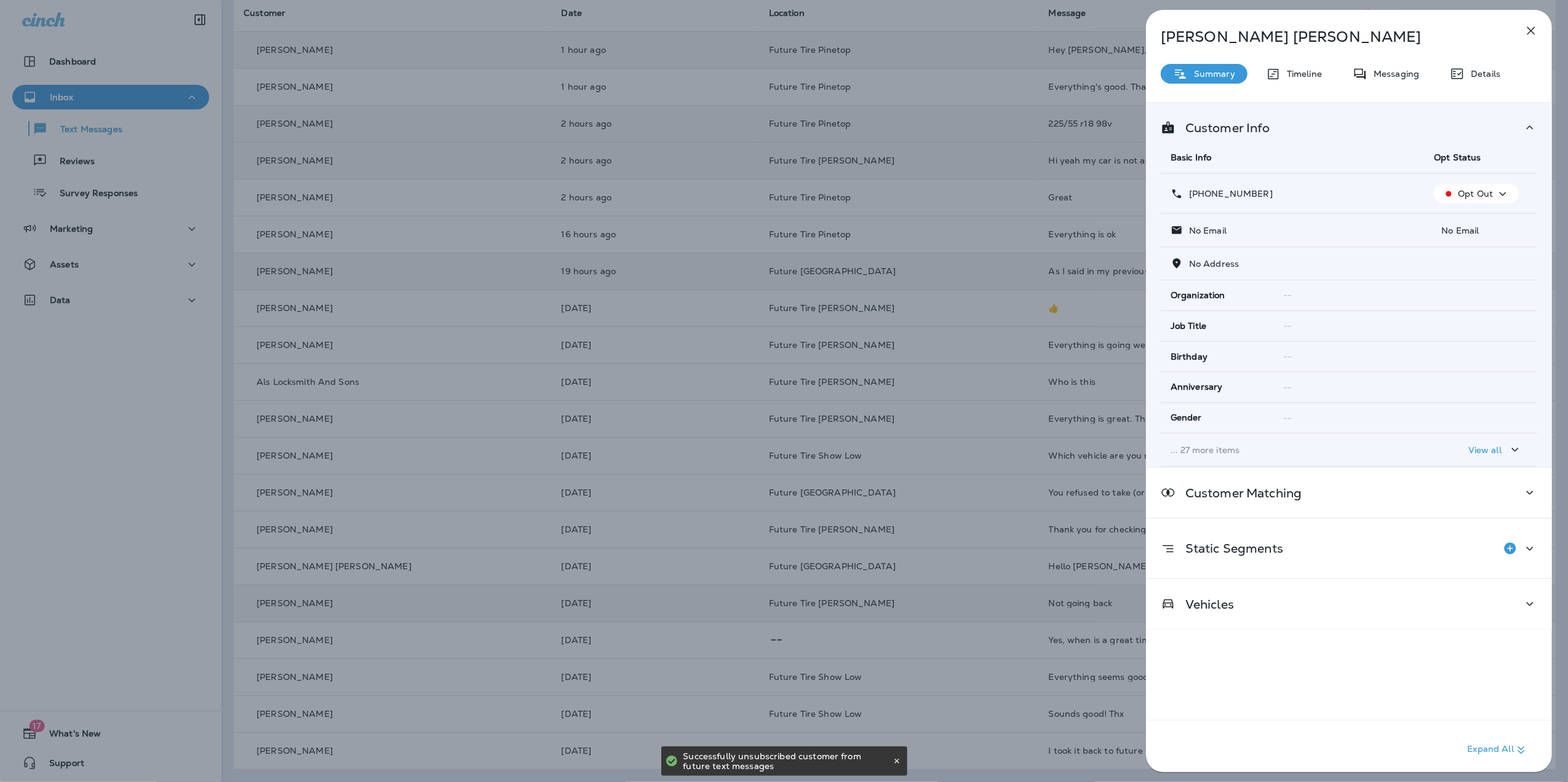
click at [1536, 31] on icon "button" at bounding box center [1531, 30] width 14 height 14
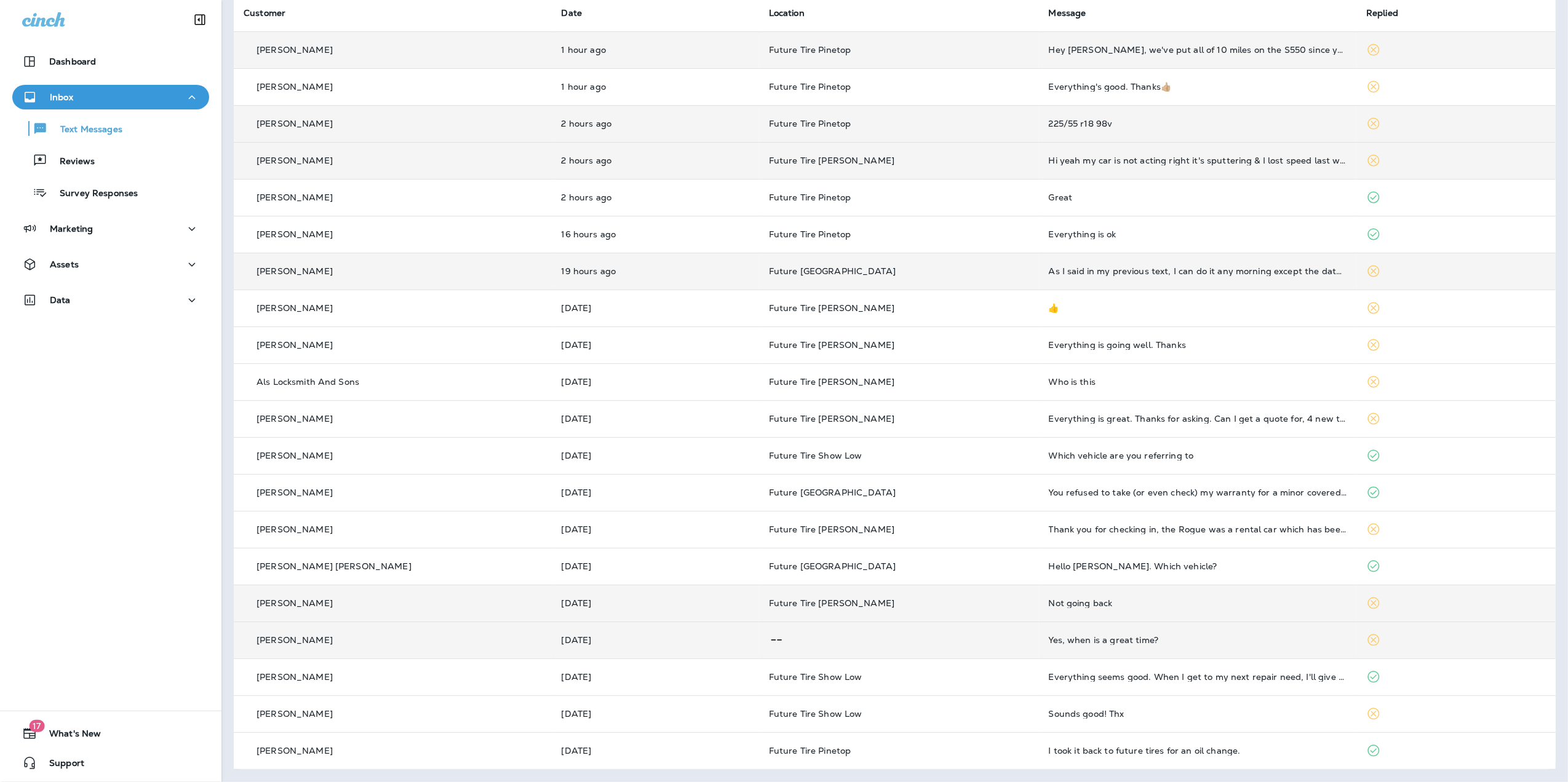
click at [1241, 638] on div "Yes, when is a great time?" at bounding box center [1198, 640] width 298 height 10
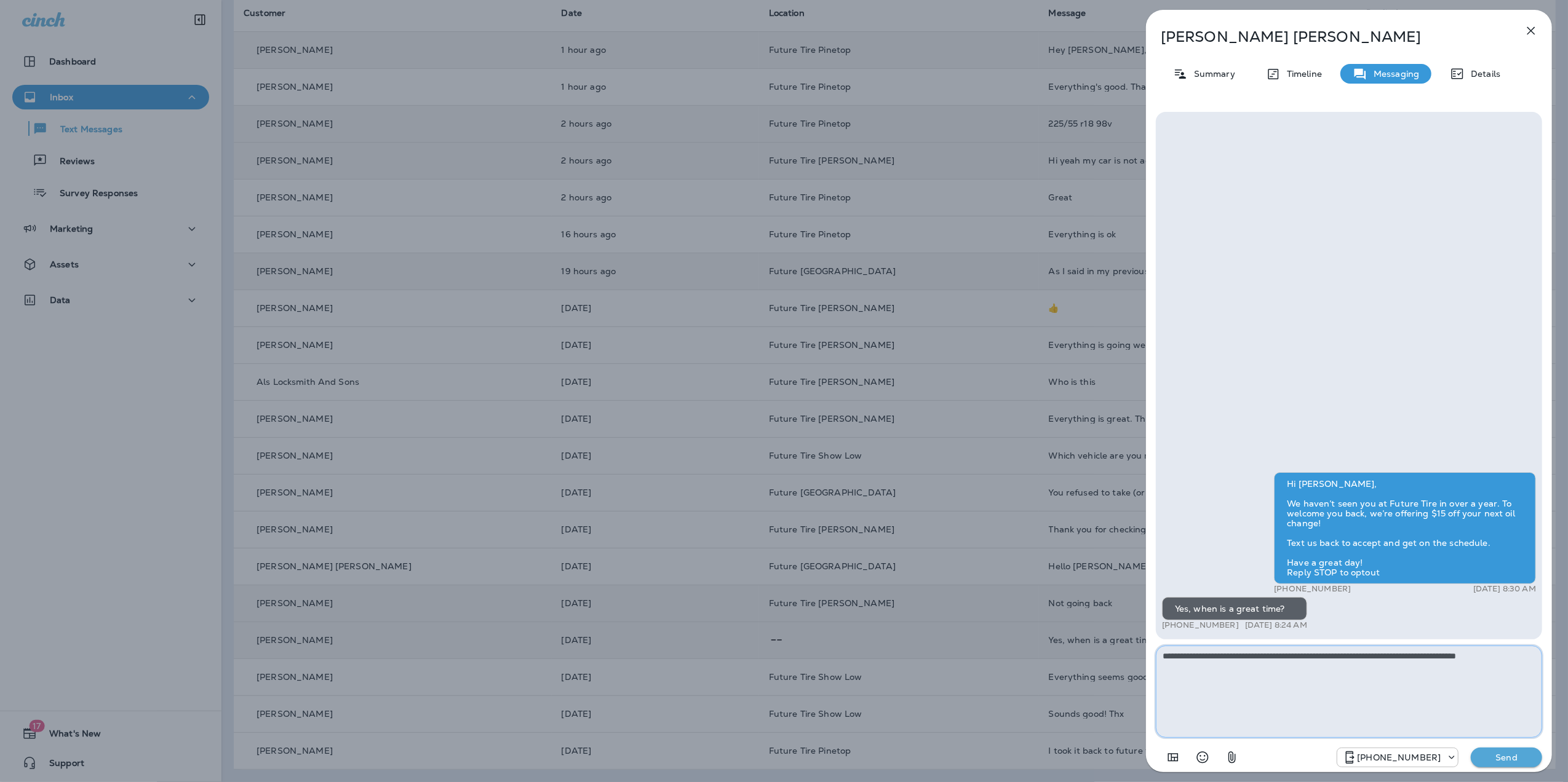
type textarea "**********"
click at [1505, 756] on p "Send" at bounding box center [1507, 758] width 52 height 11
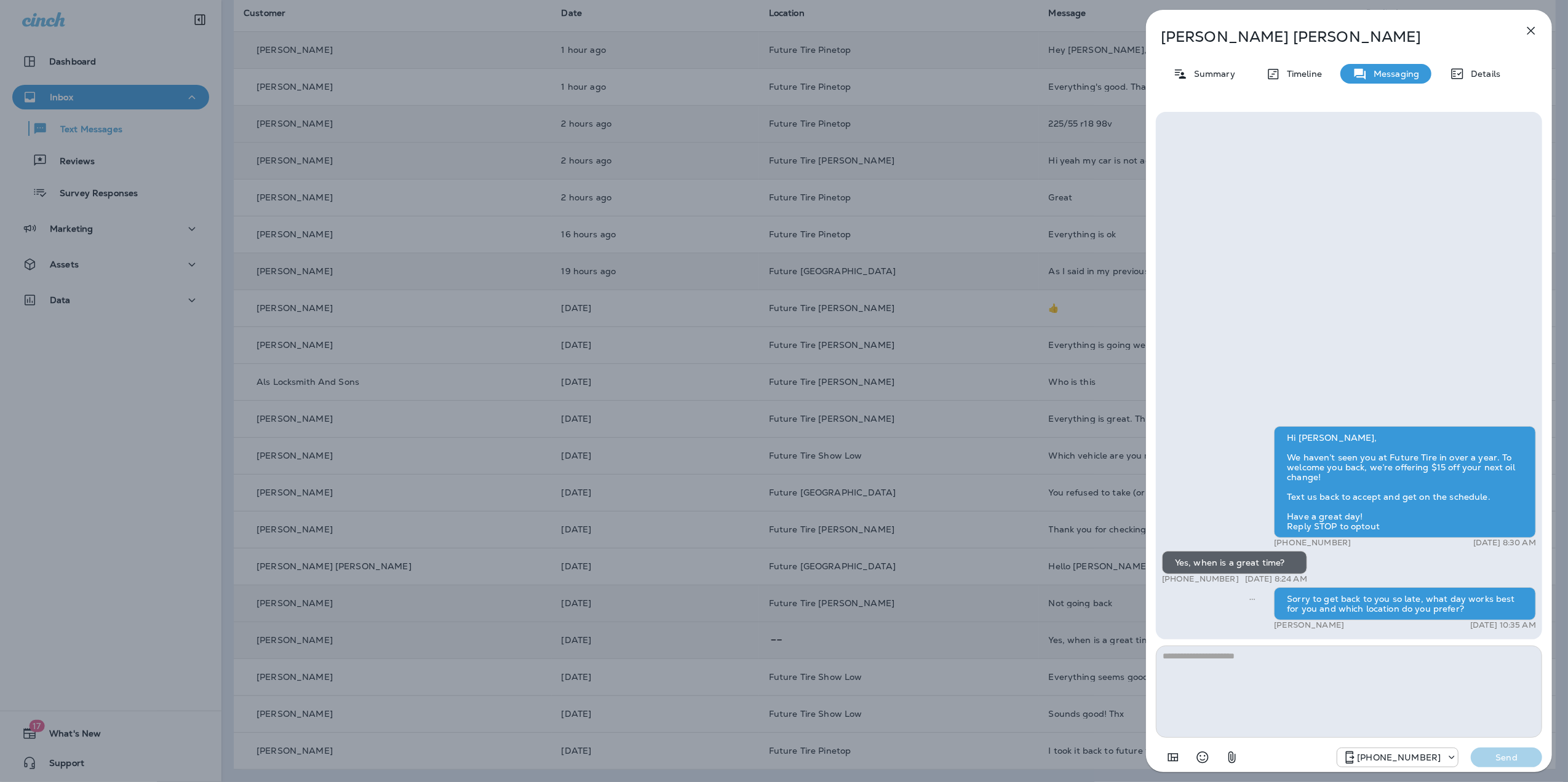
click at [1536, 36] on icon "button" at bounding box center [1531, 30] width 14 height 14
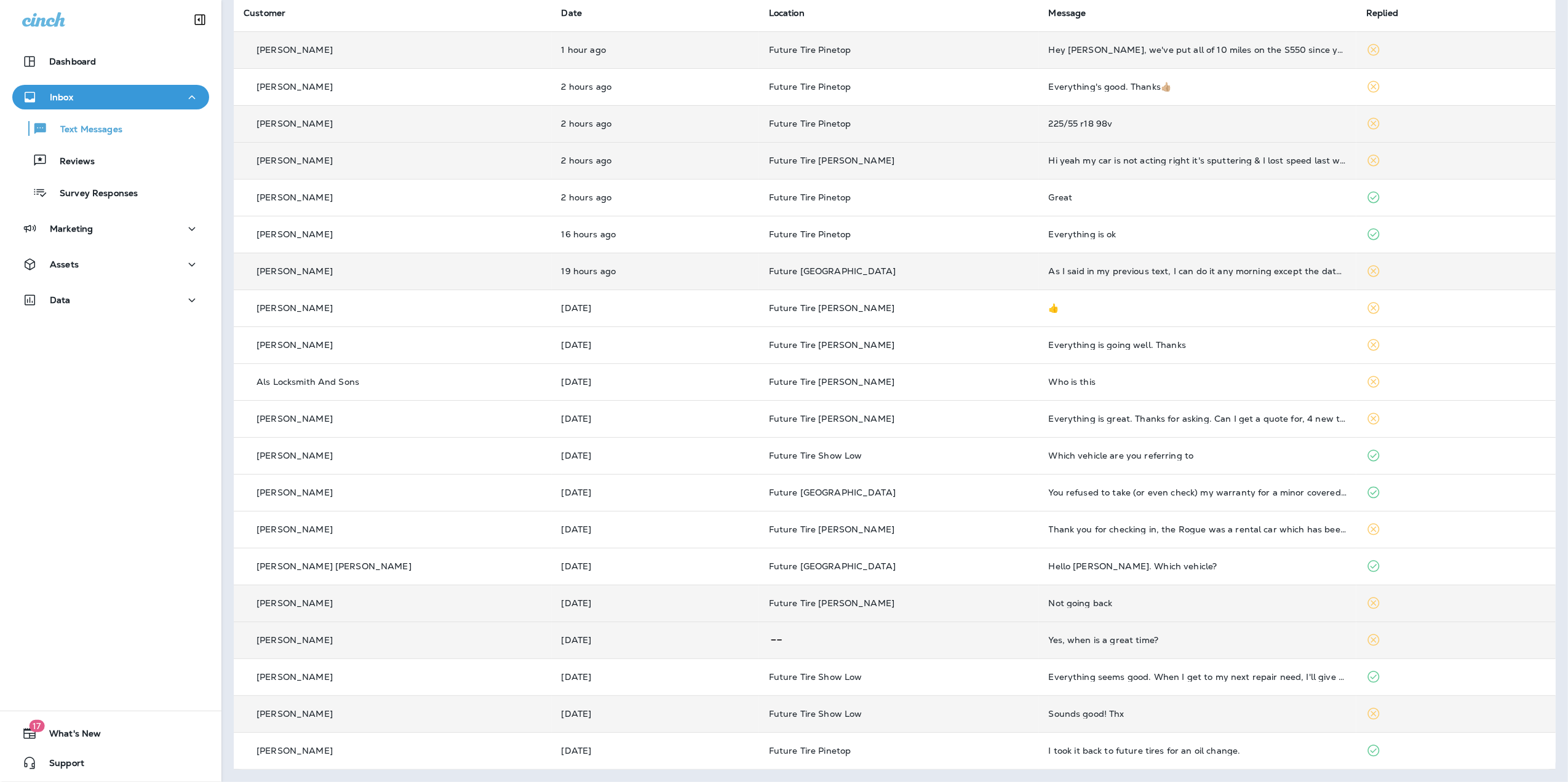
click at [1204, 711] on div "Sounds good! Thx" at bounding box center [1198, 714] width 298 height 10
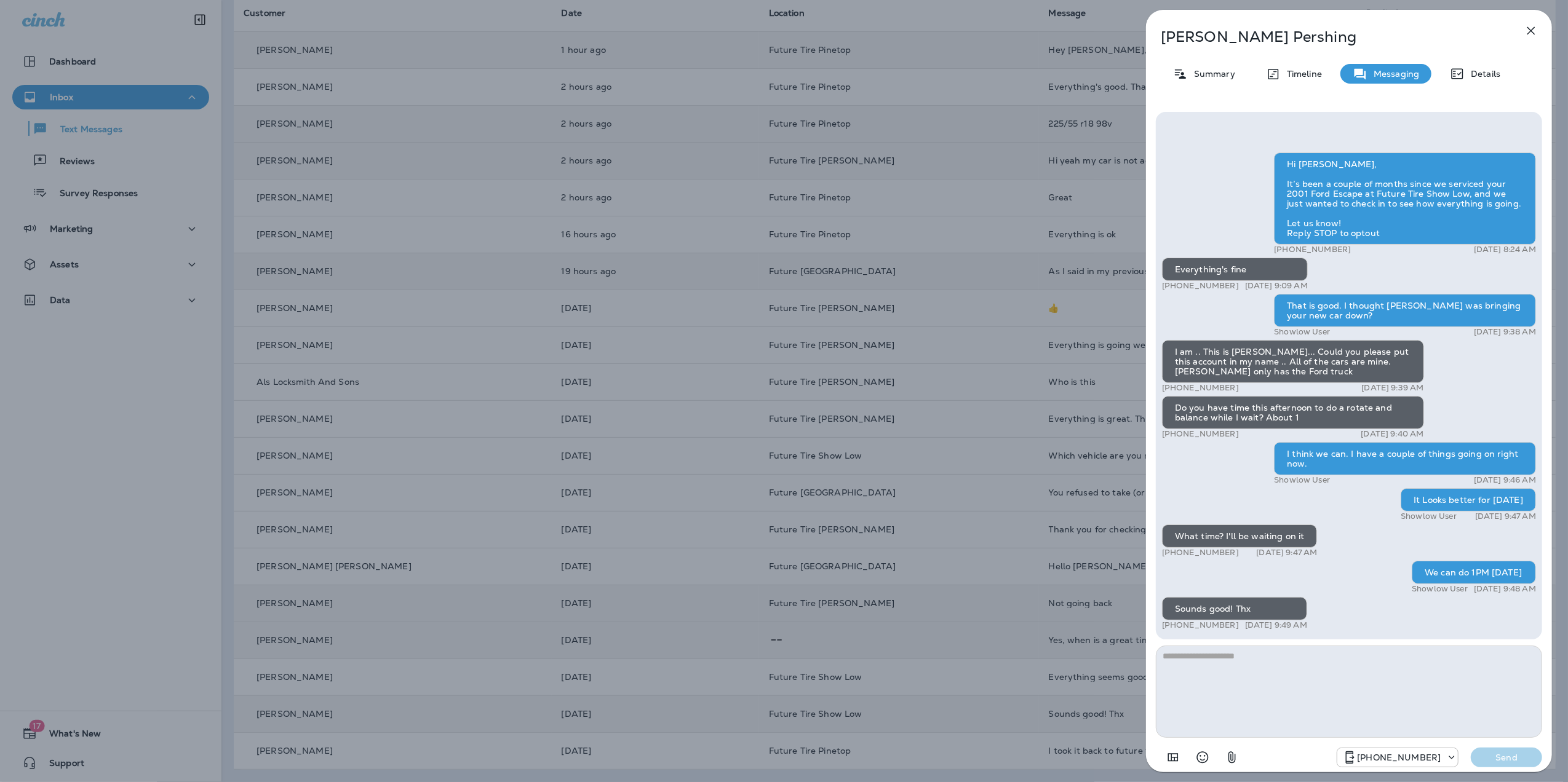
click at [1532, 35] on icon "button" at bounding box center [1531, 30] width 14 height 14
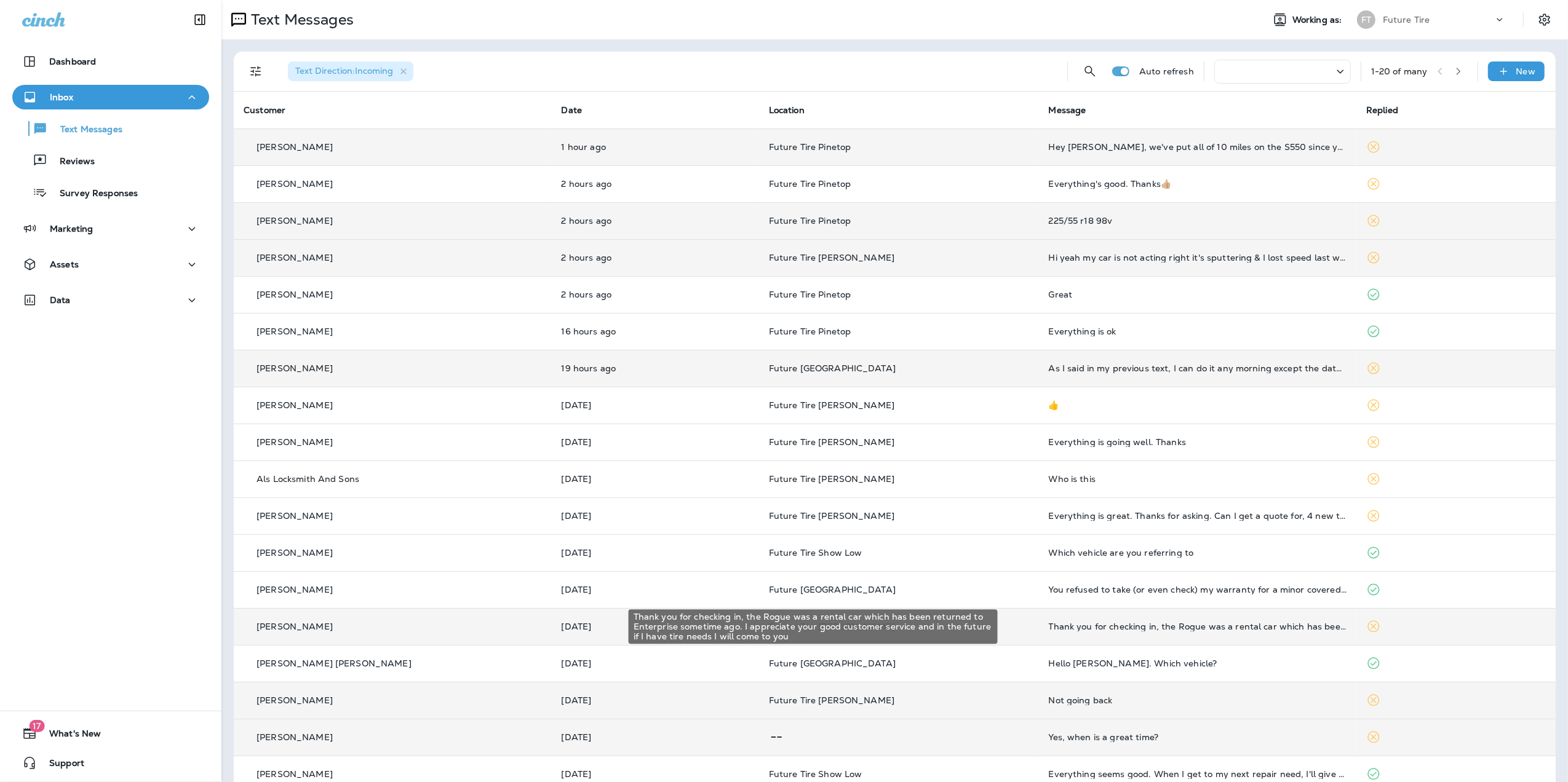
click at [1160, 624] on div "Thank you for checking in, the Rogue was a rental car which has been returned t…" at bounding box center [1198, 627] width 298 height 10
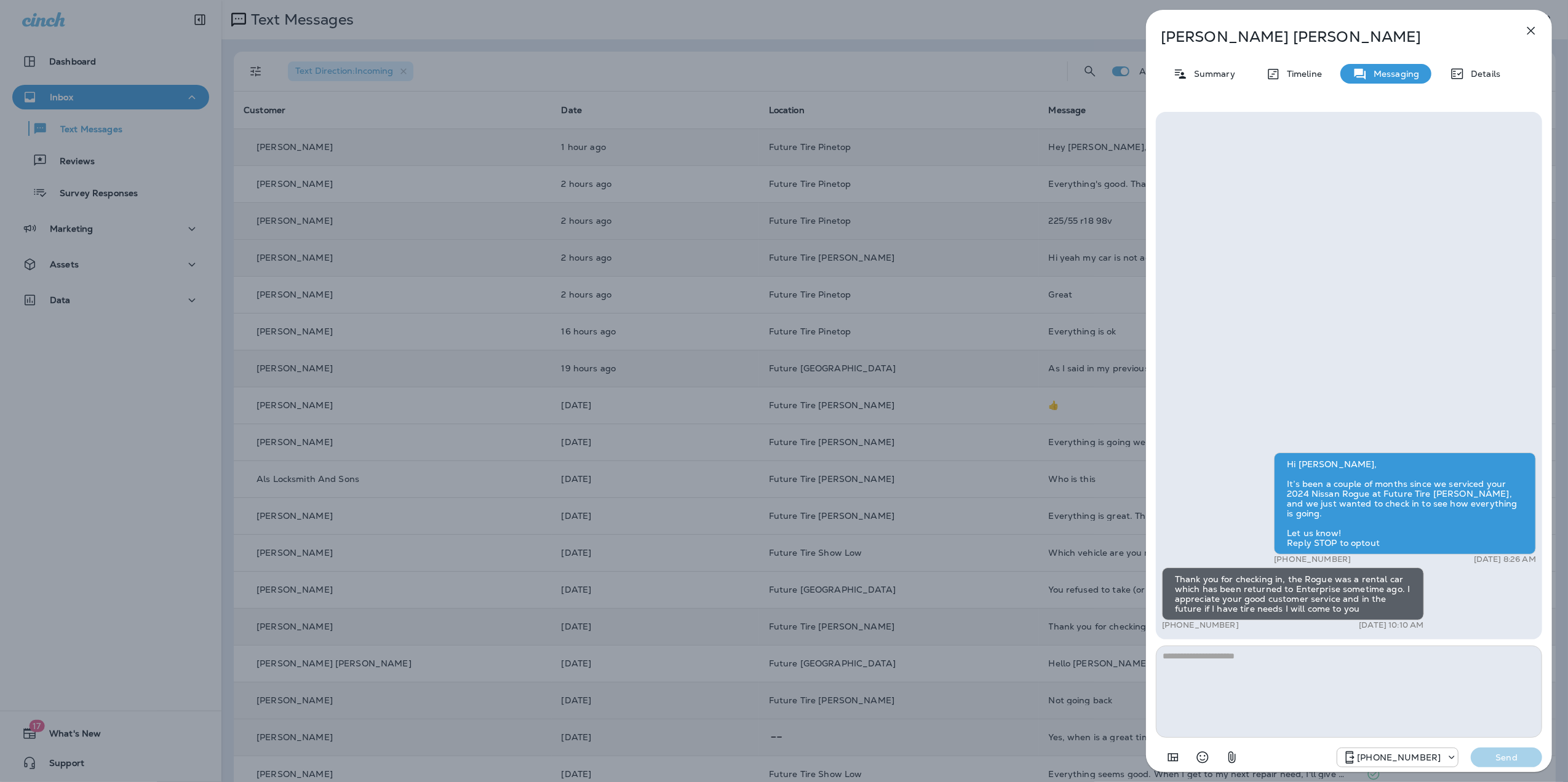
click at [1536, 35] on icon "button" at bounding box center [1531, 30] width 14 height 14
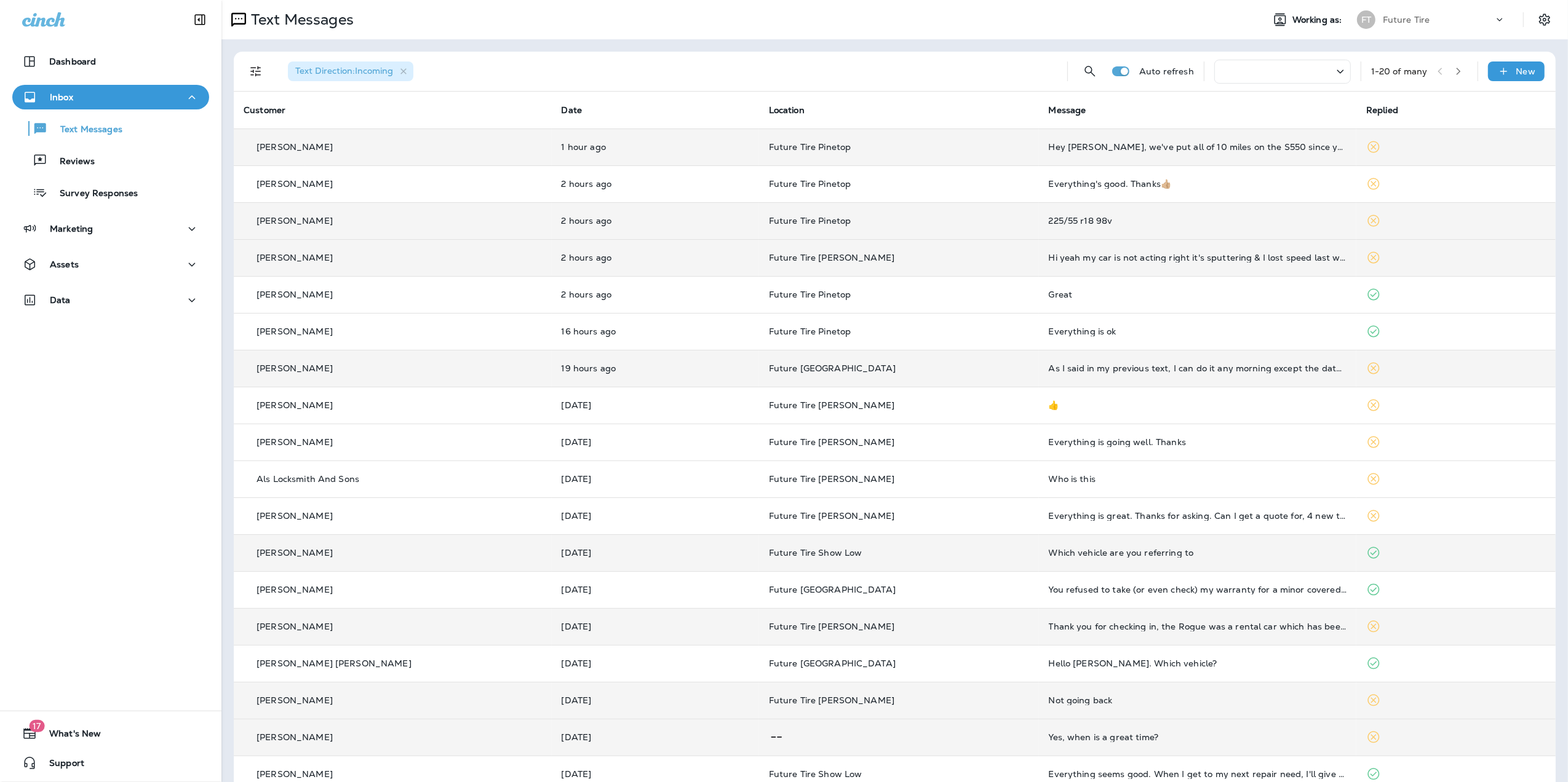
click at [1051, 551] on div "Which vehicle are you referring to" at bounding box center [1198, 553] width 298 height 10
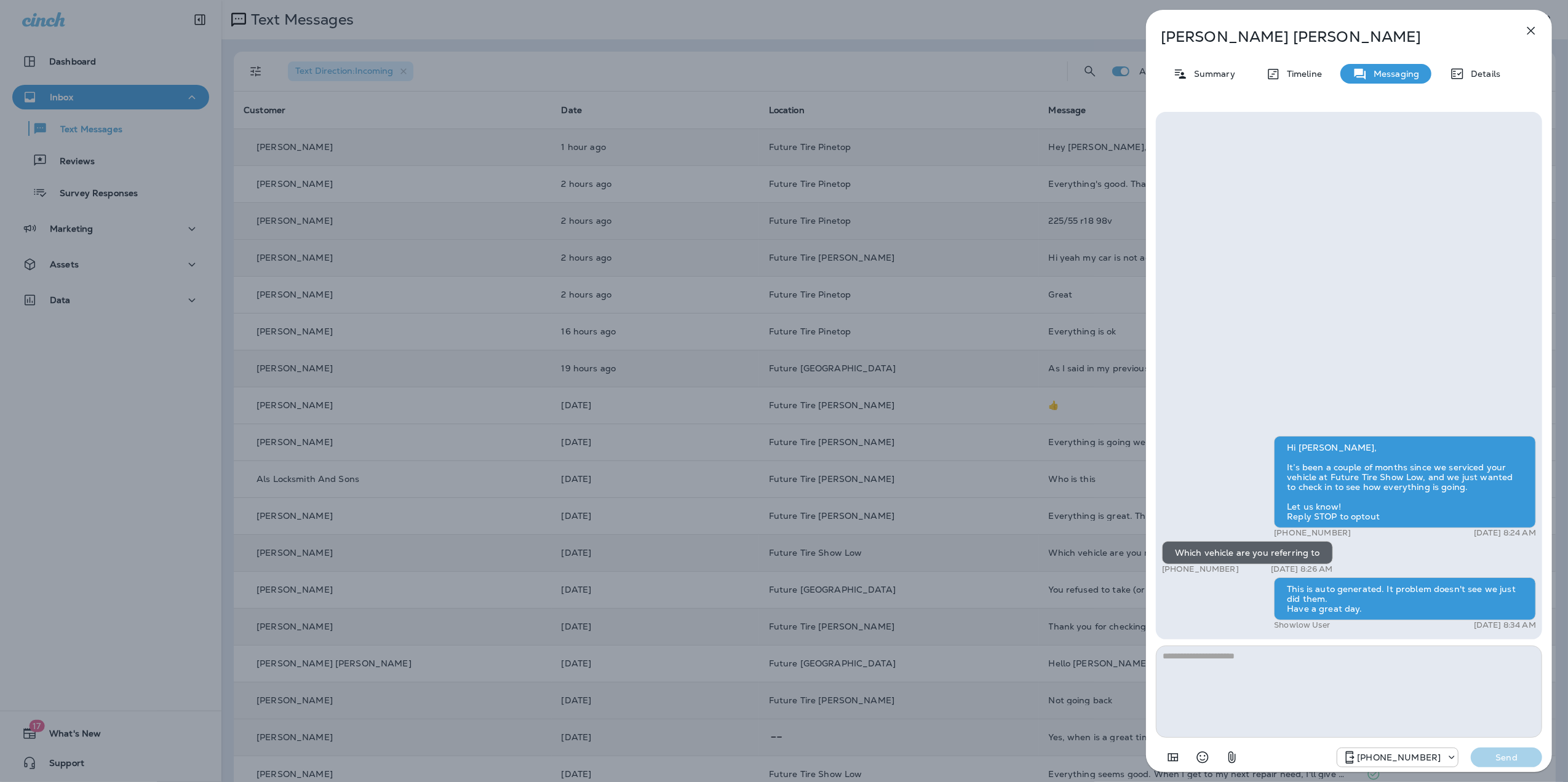
click at [1536, 31] on icon "button" at bounding box center [1531, 30] width 14 height 14
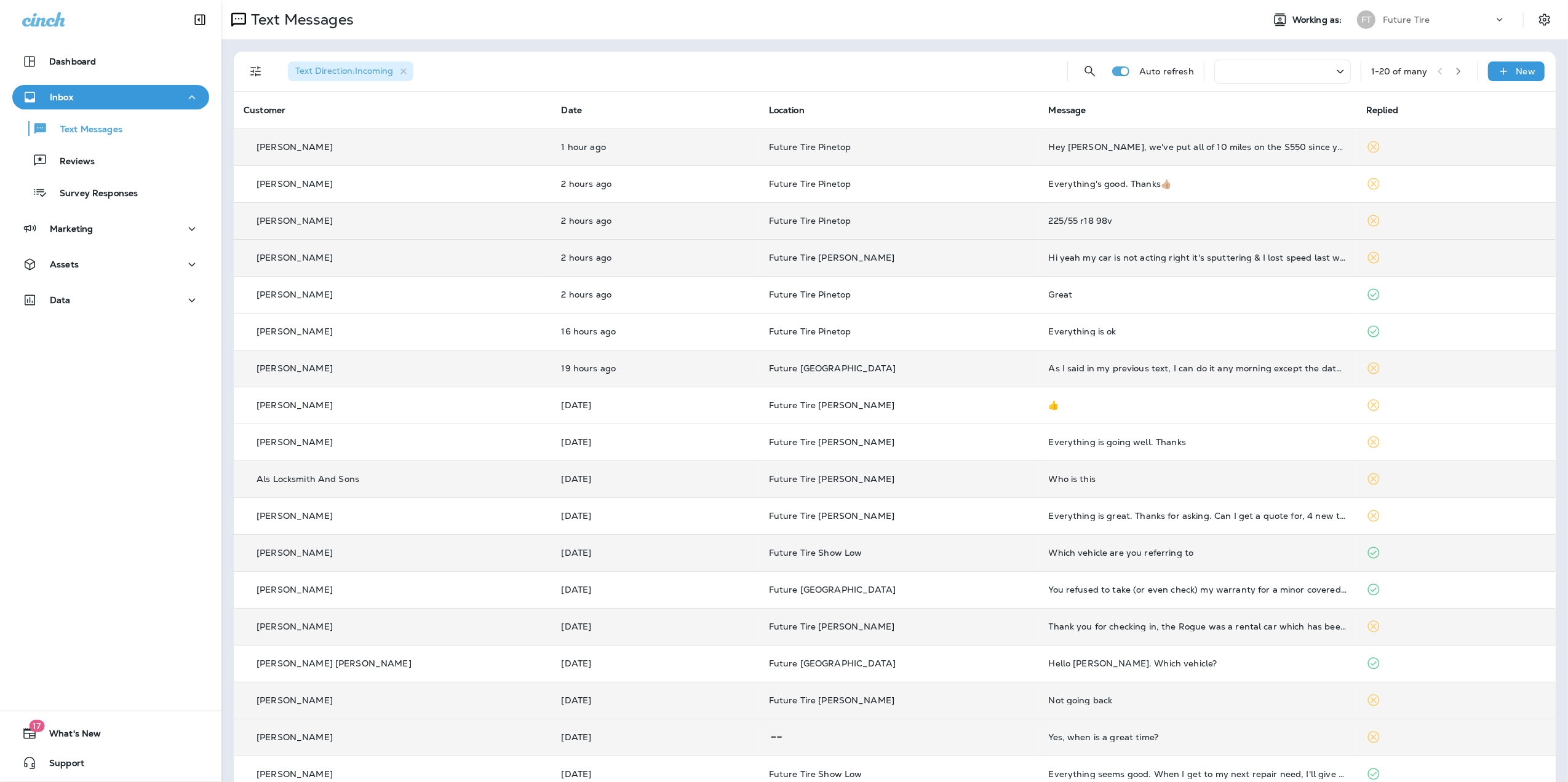
click at [1067, 478] on div "Who is this" at bounding box center [1198, 480] width 298 height 10
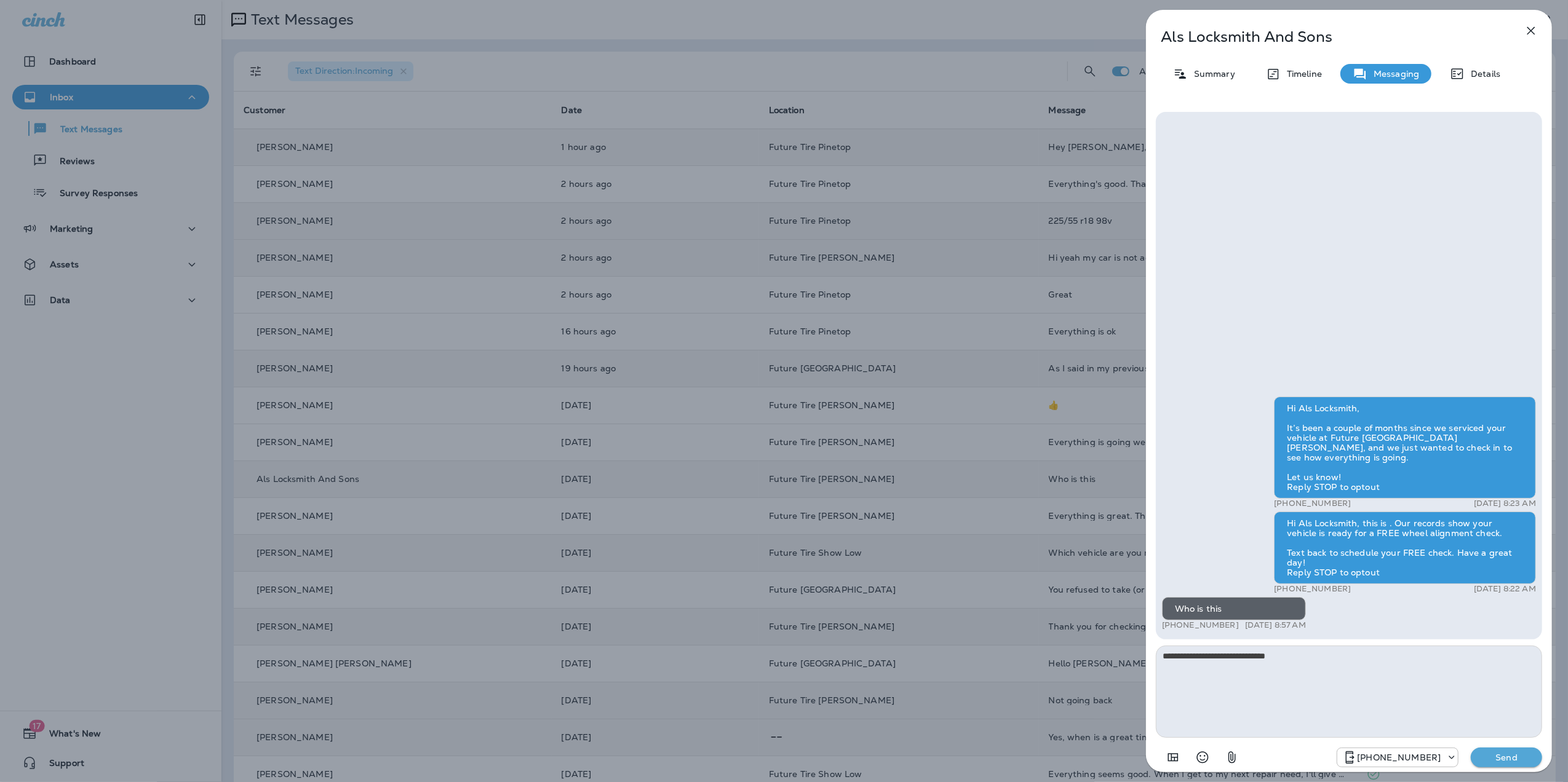
type textarea "**********"
click at [1494, 761] on p "Send" at bounding box center [1507, 758] width 52 height 11
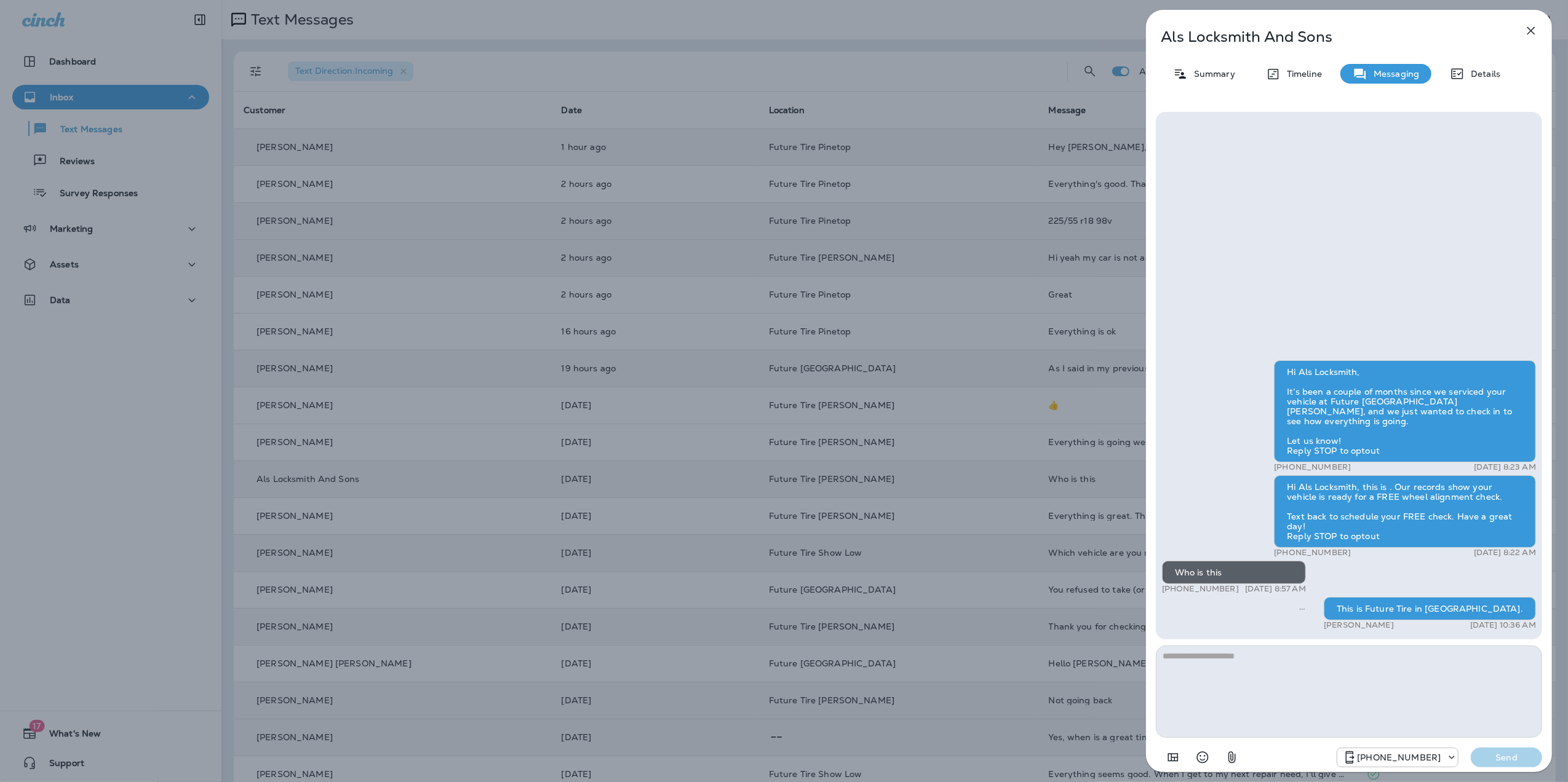
click at [1533, 33] on icon "button" at bounding box center [1531, 30] width 14 height 14
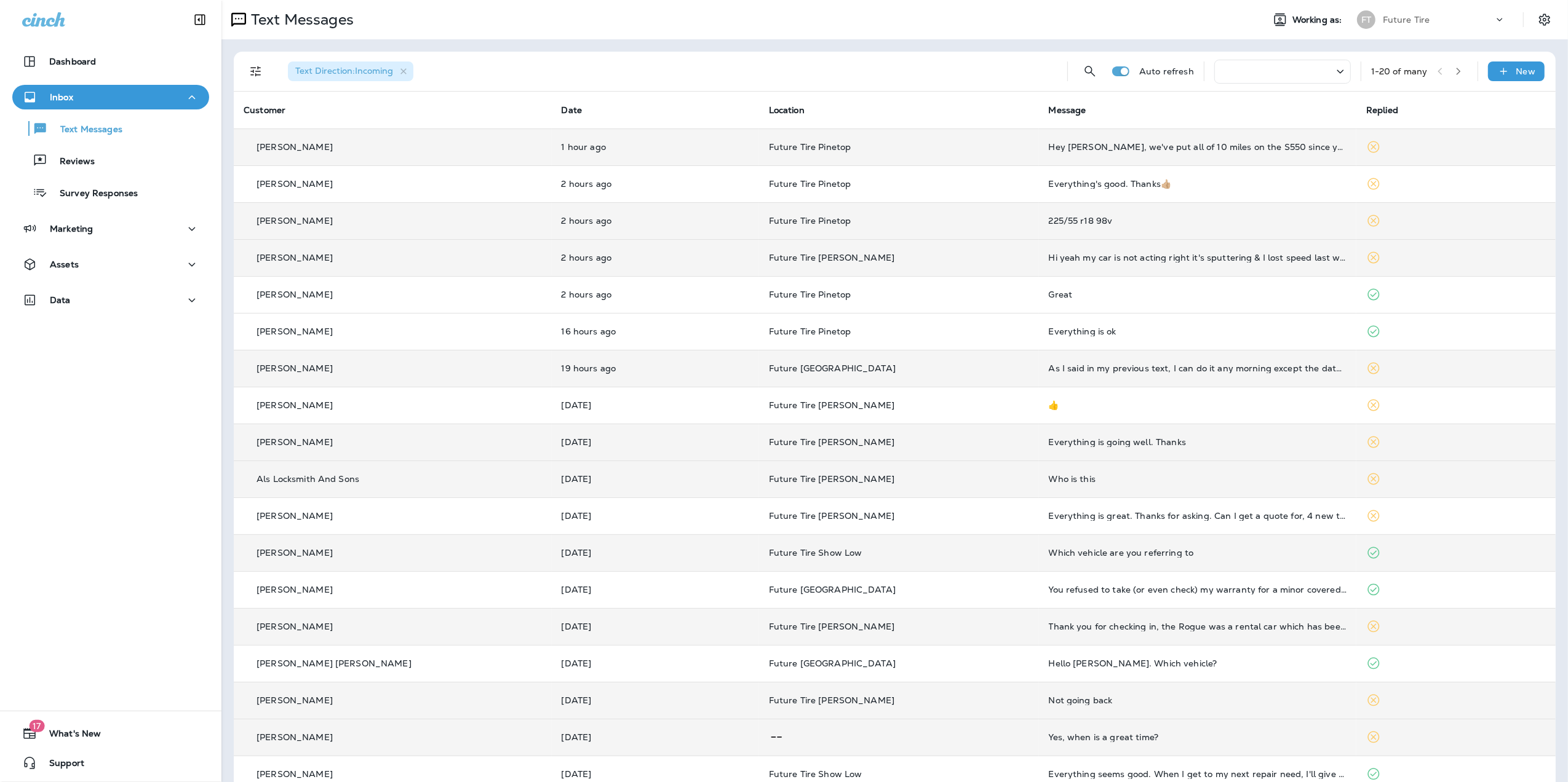
click at [1057, 438] on div "Everything is going well. Thanks" at bounding box center [1198, 442] width 298 height 10
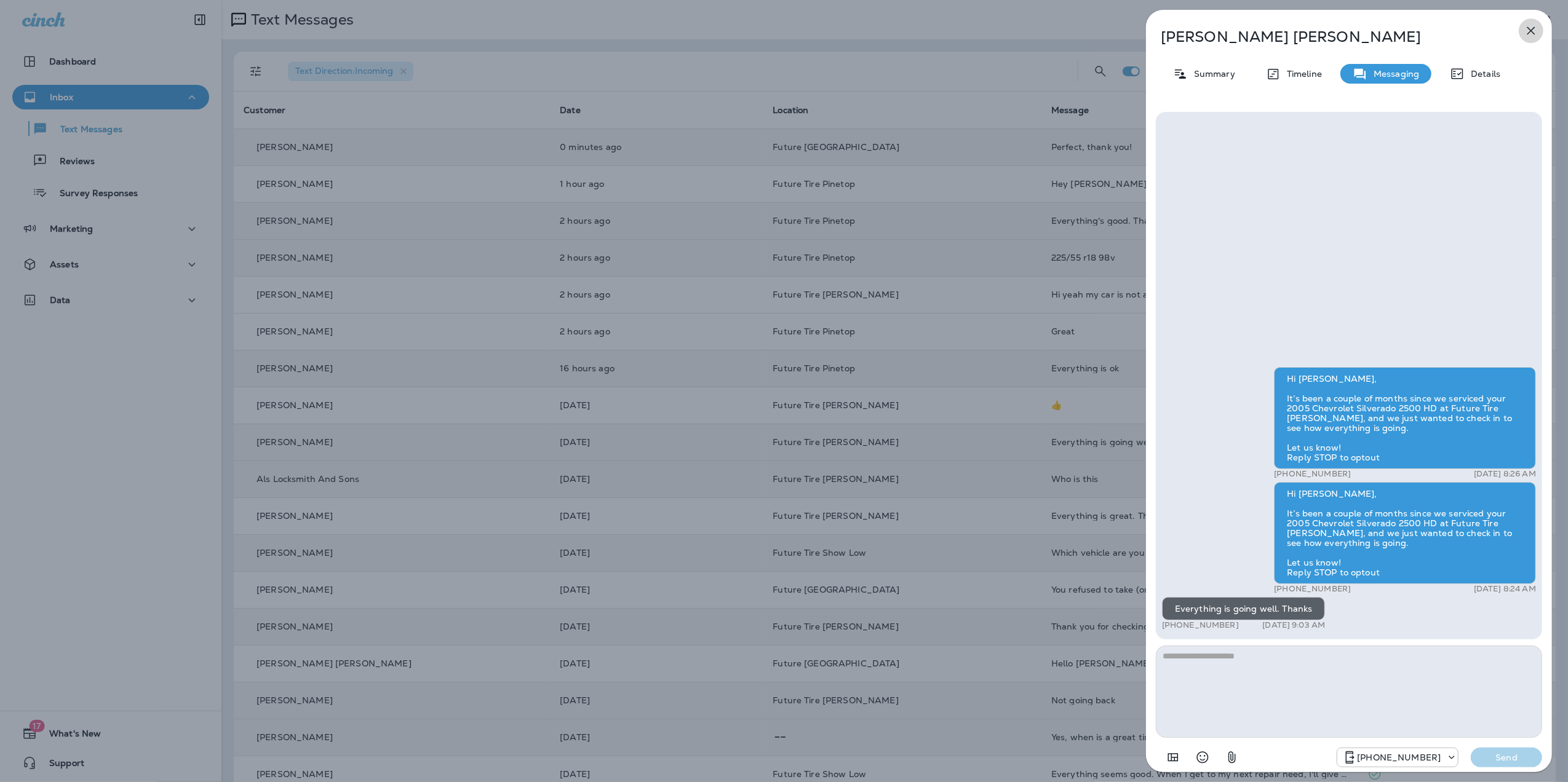
click at [1533, 32] on icon "button" at bounding box center [1531, 31] width 8 height 8
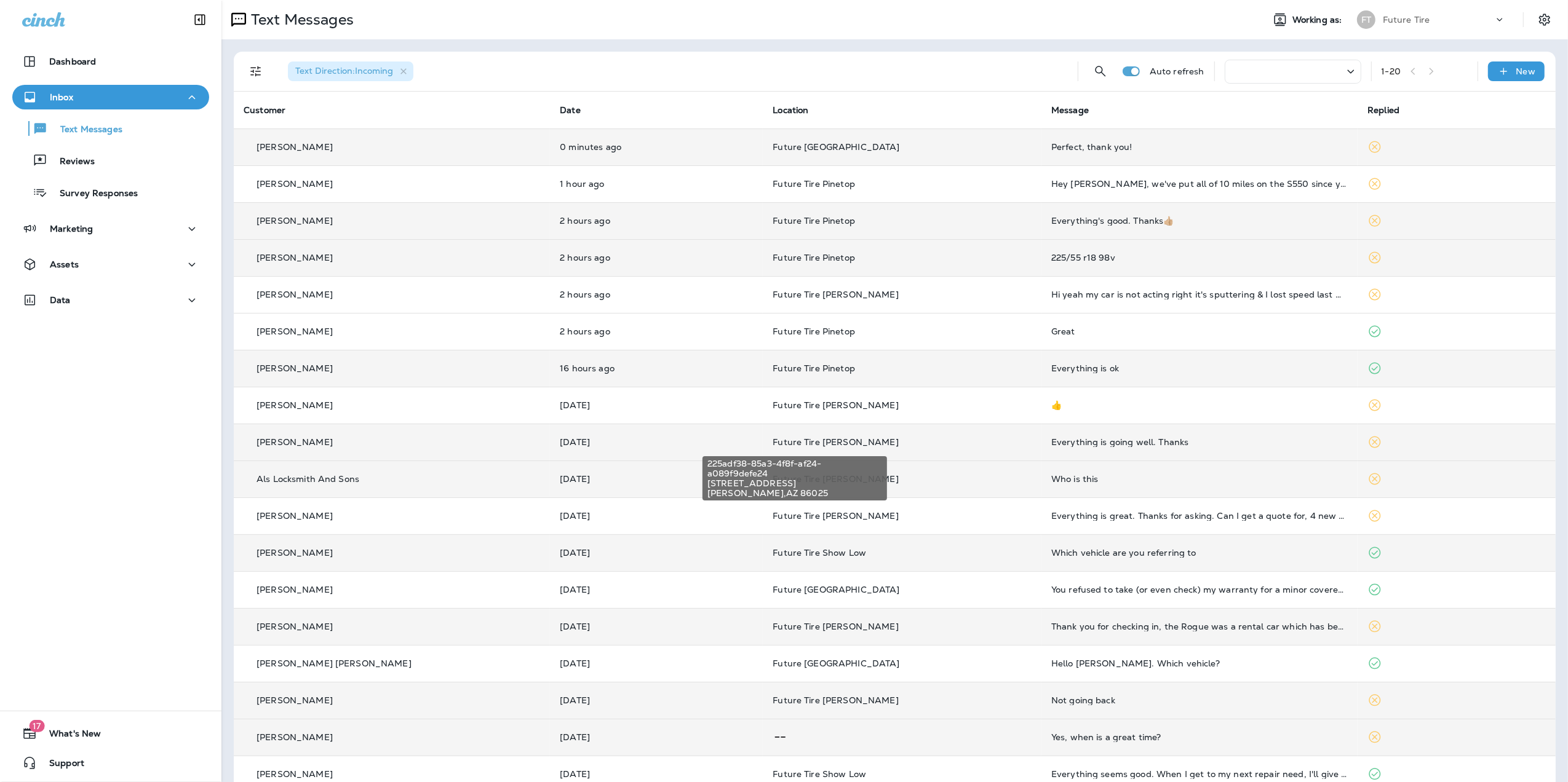
click at [811, 441] on span "Future Tire [PERSON_NAME]" at bounding box center [835, 441] width 126 height 11
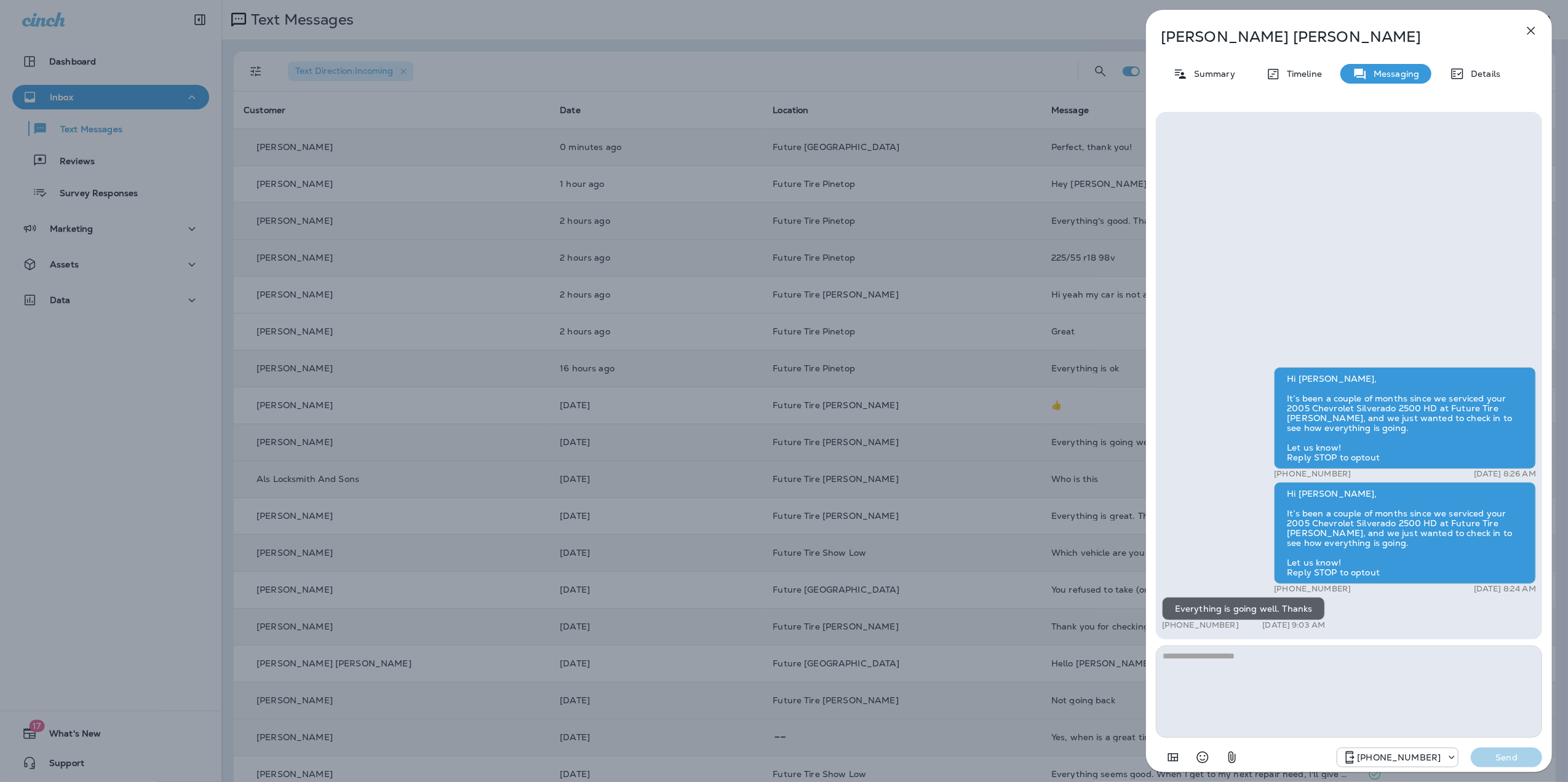
click at [1529, 32] on icon "button" at bounding box center [1531, 31] width 8 height 8
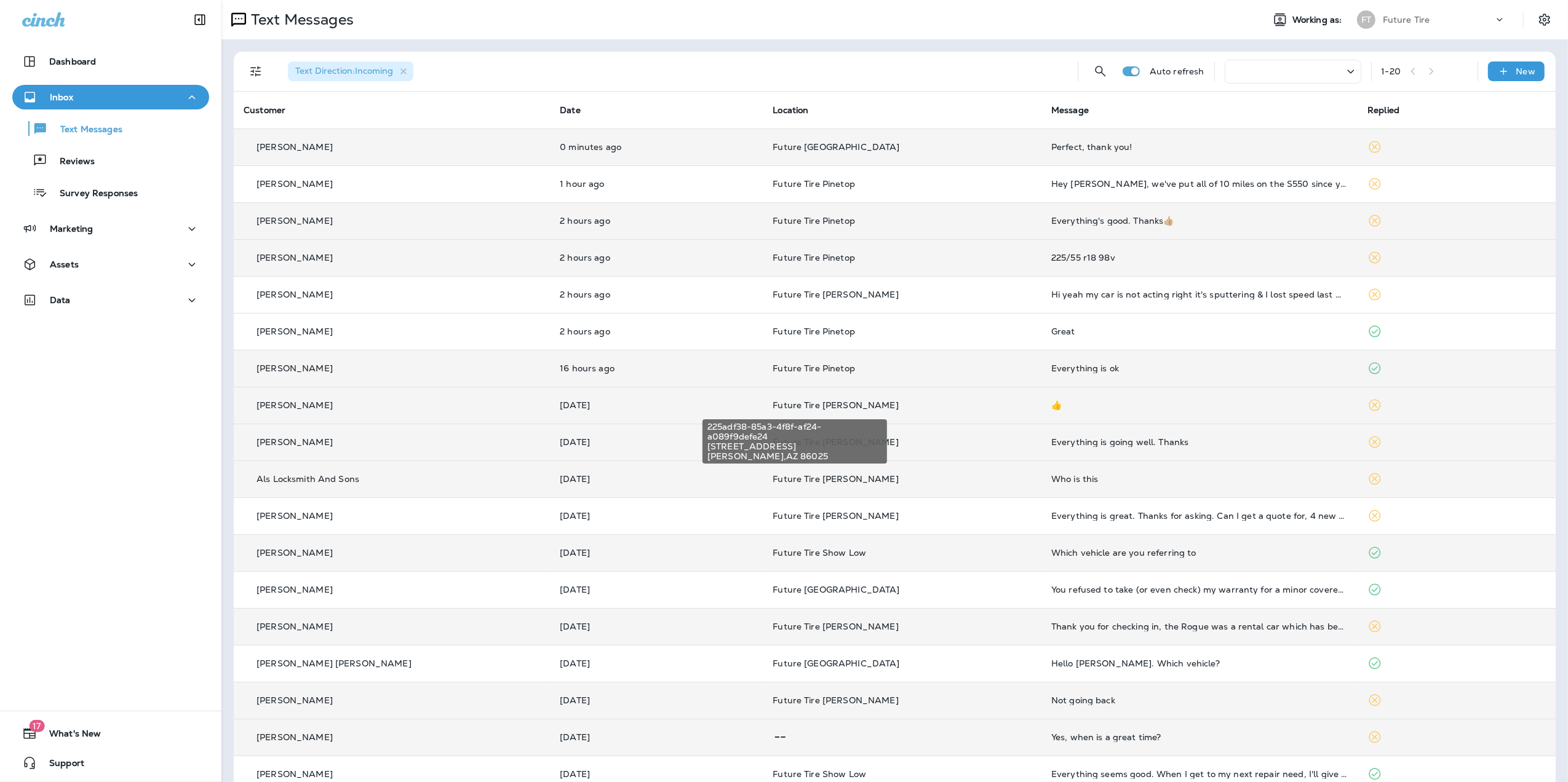
click at [822, 406] on span "Future Tire [PERSON_NAME]" at bounding box center [835, 405] width 126 height 11
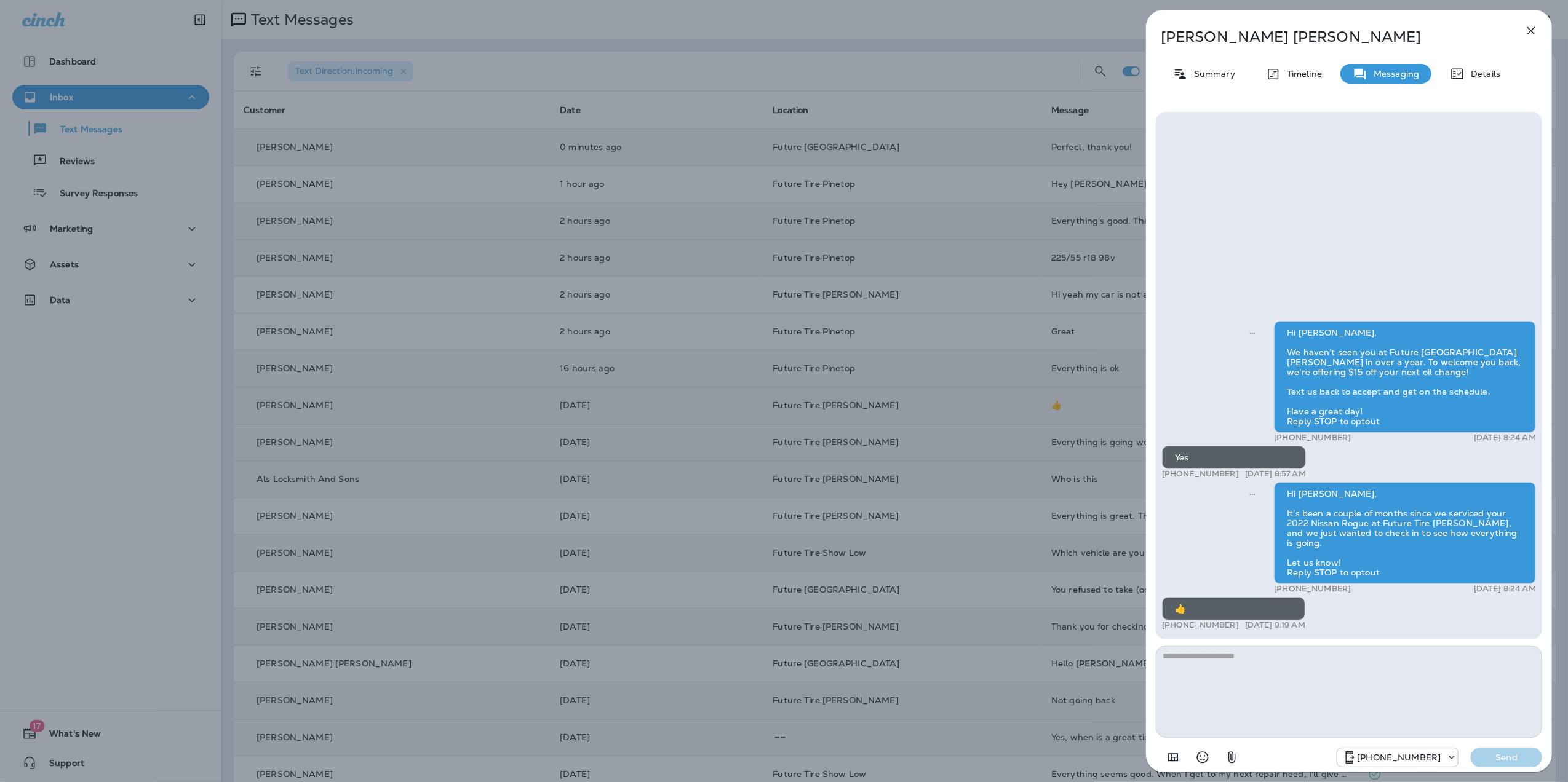
click at [1539, 27] on button "button" at bounding box center [1531, 31] width 24 height 24
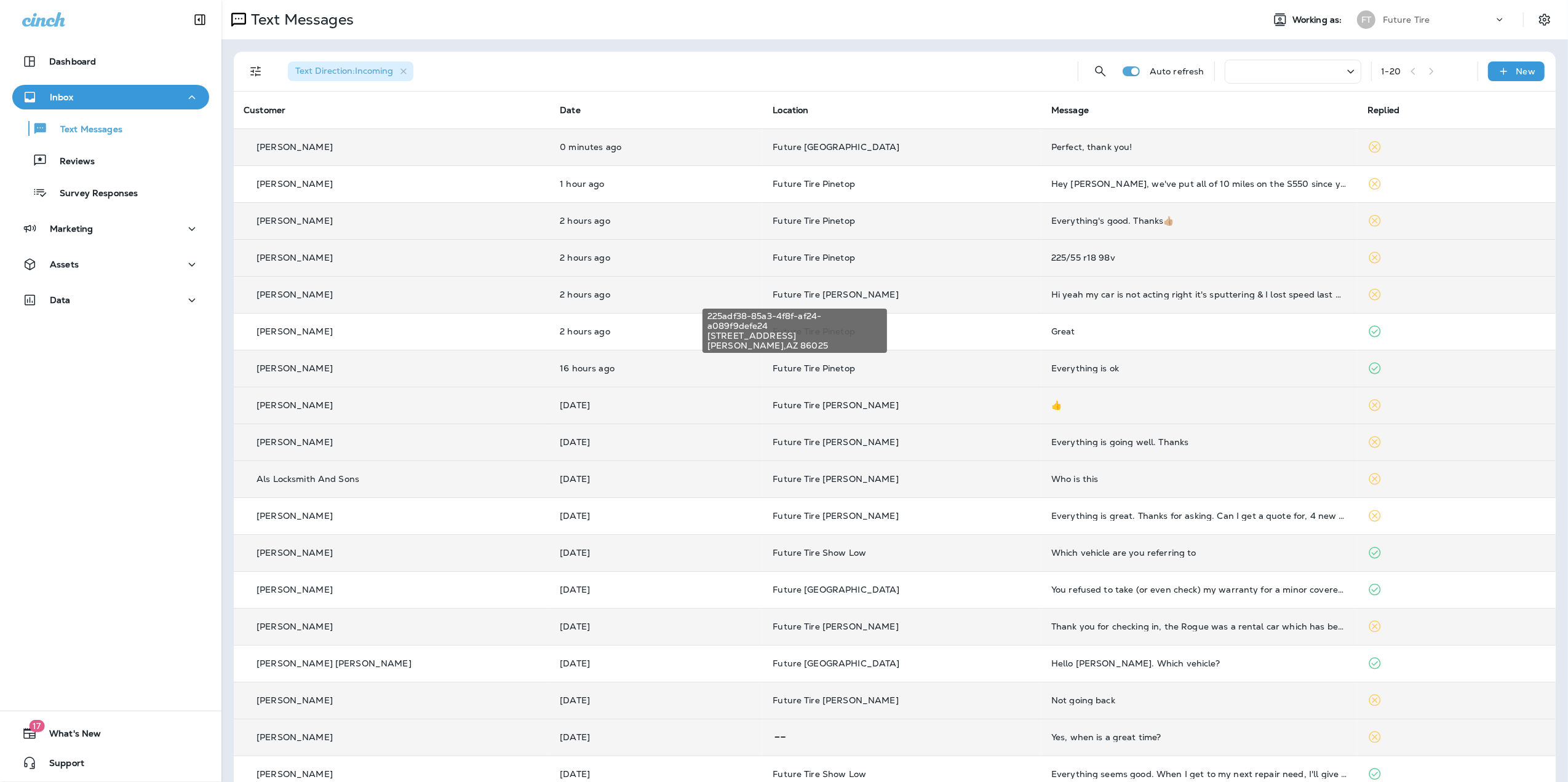
click at [812, 289] on span "Future Tire [PERSON_NAME]" at bounding box center [835, 294] width 126 height 11
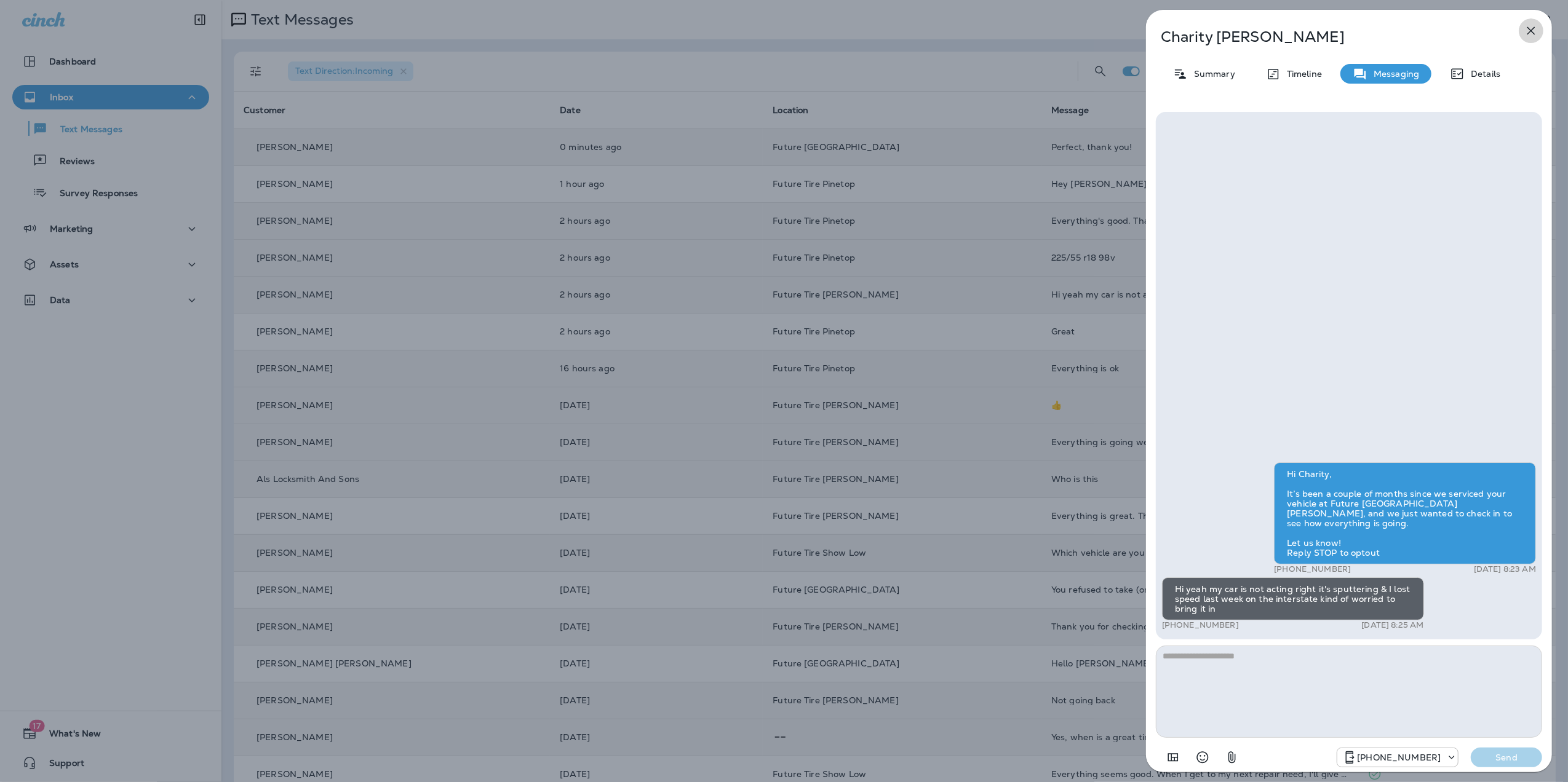
click at [1536, 30] on icon "button" at bounding box center [1531, 30] width 14 height 14
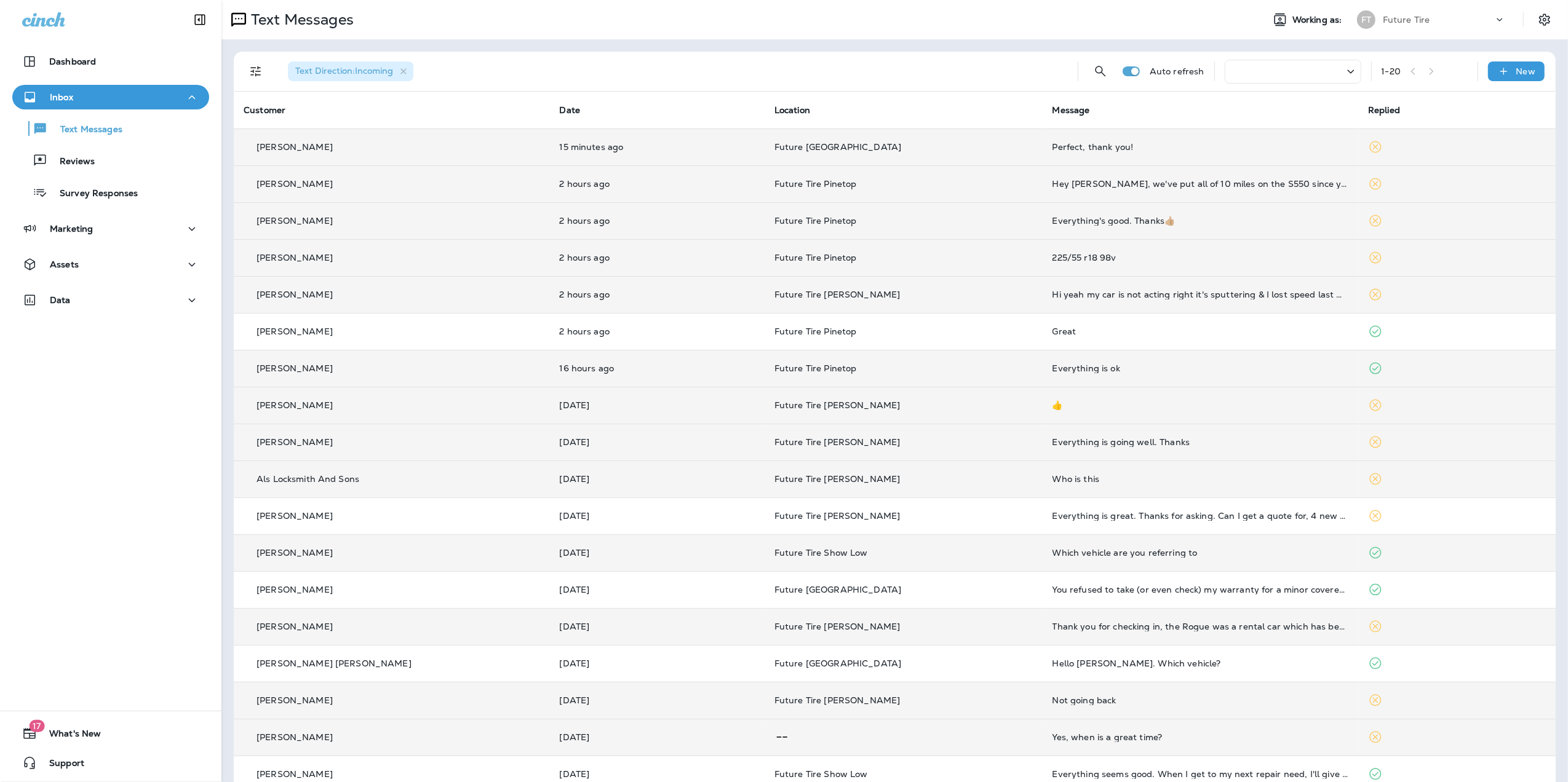
click at [1098, 189] on td "Hey [PERSON_NAME], we've put all of 10 miles on the S550 since you put new tire…" at bounding box center [1201, 184] width 315 height 37
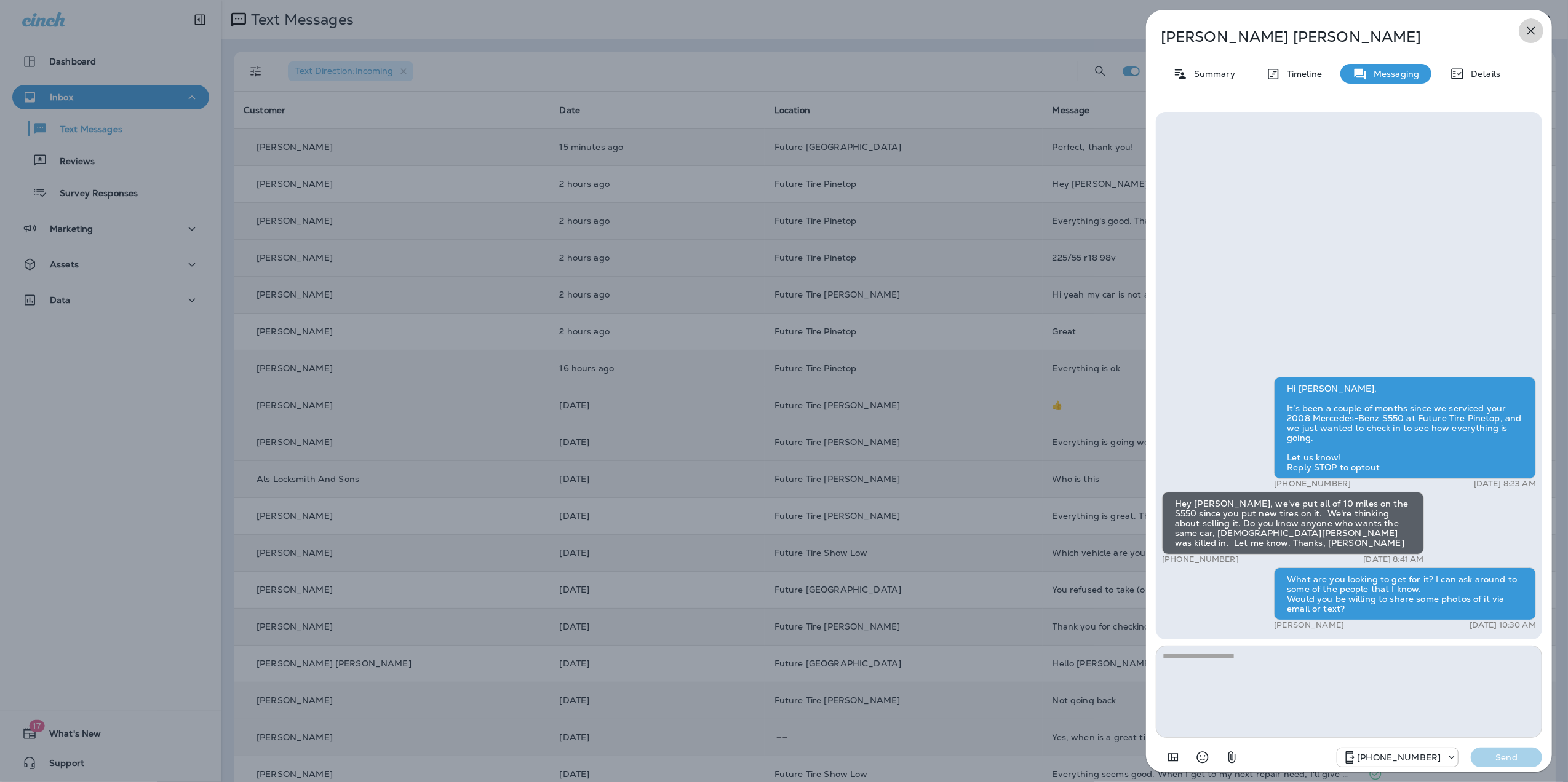
click at [1532, 23] on icon "button" at bounding box center [1531, 30] width 14 height 14
